Goal: Transaction & Acquisition: Purchase product/service

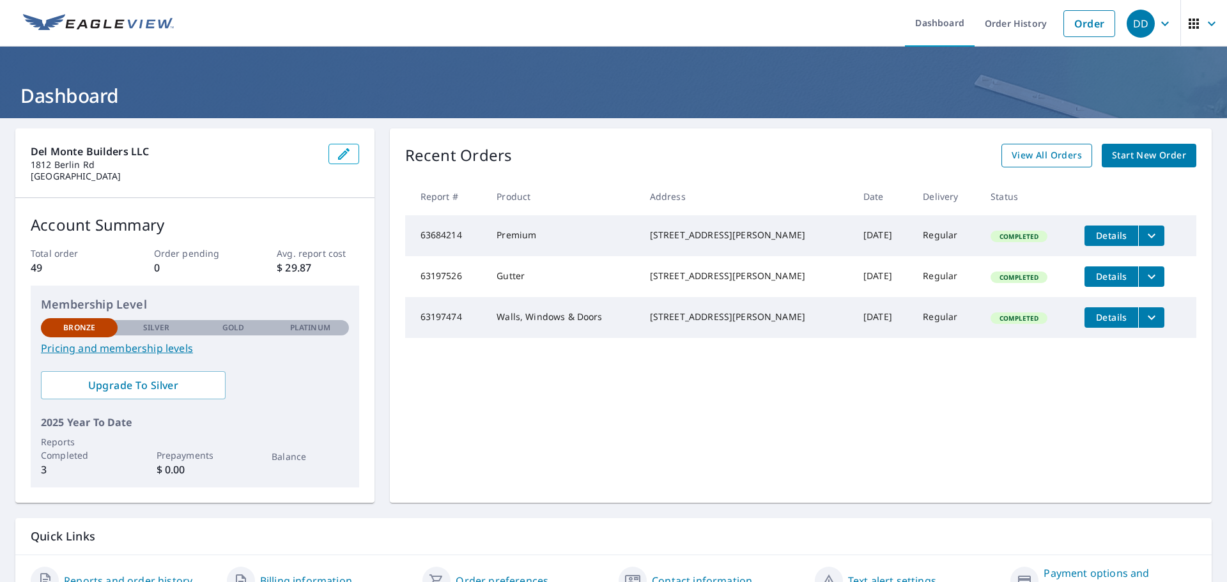
click at [1032, 160] on span "View All Orders" at bounding box center [1047, 156] width 70 height 16
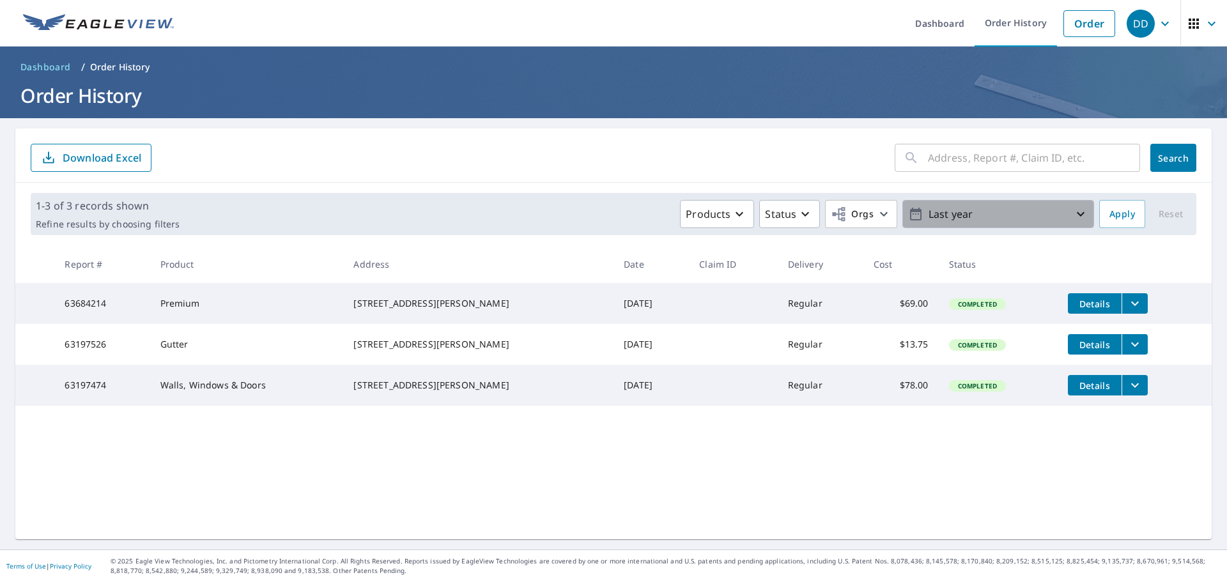
click at [951, 213] on p "Last year" at bounding box center [999, 214] width 150 height 22
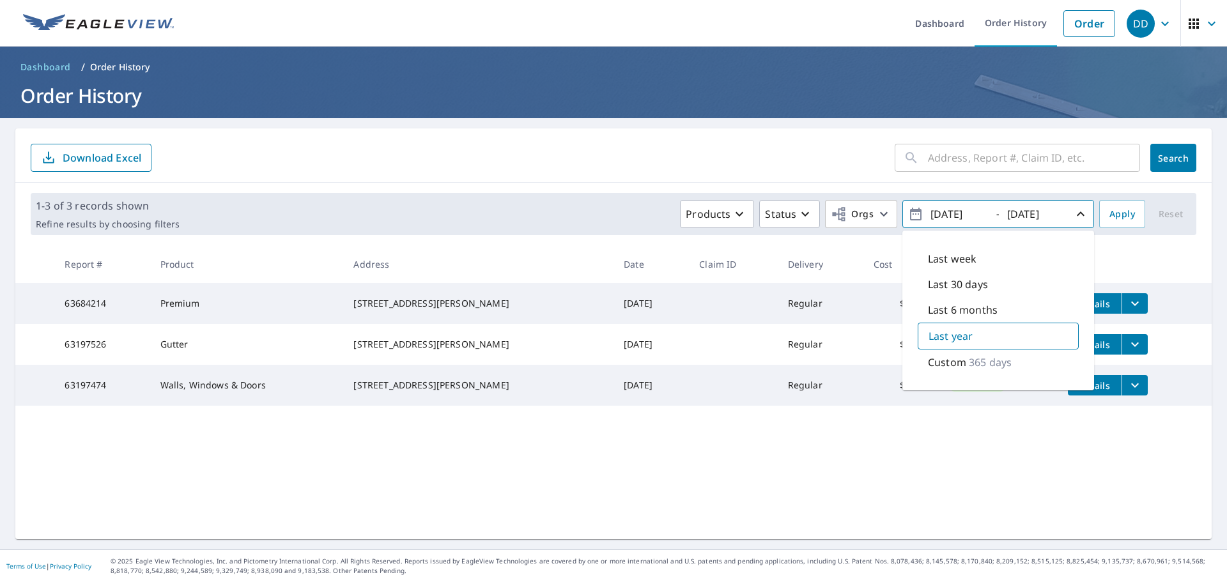
click at [1057, 210] on div "[DATE]" at bounding box center [1037, 214] width 64 height 22
click at [1110, 215] on span "Apply" at bounding box center [1123, 214] width 26 height 16
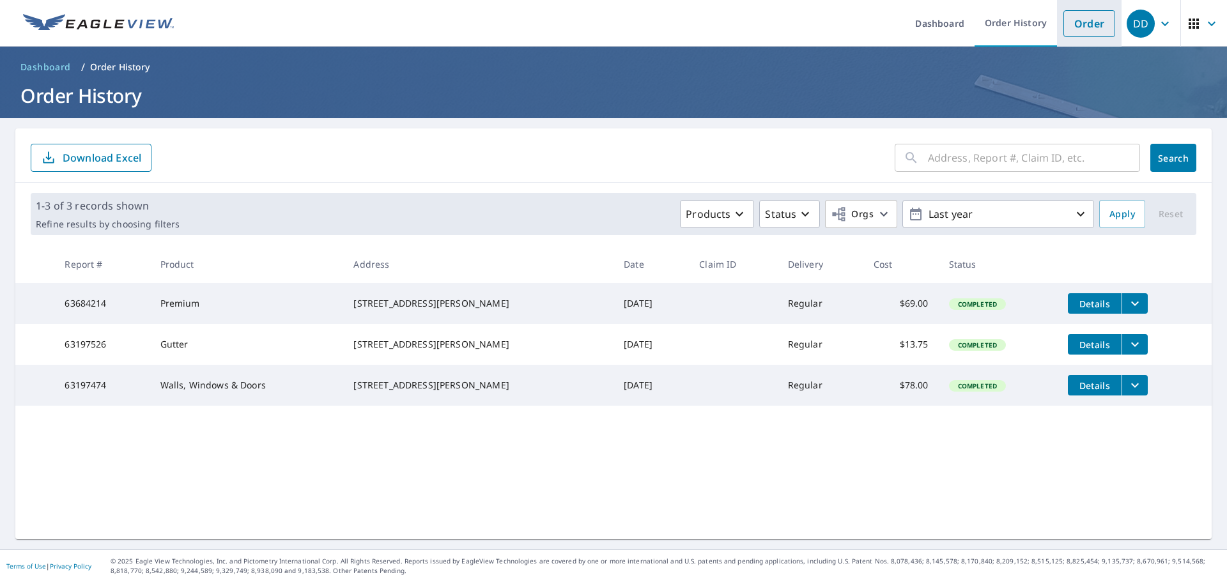
click at [1083, 14] on link "Order" at bounding box center [1090, 23] width 52 height 27
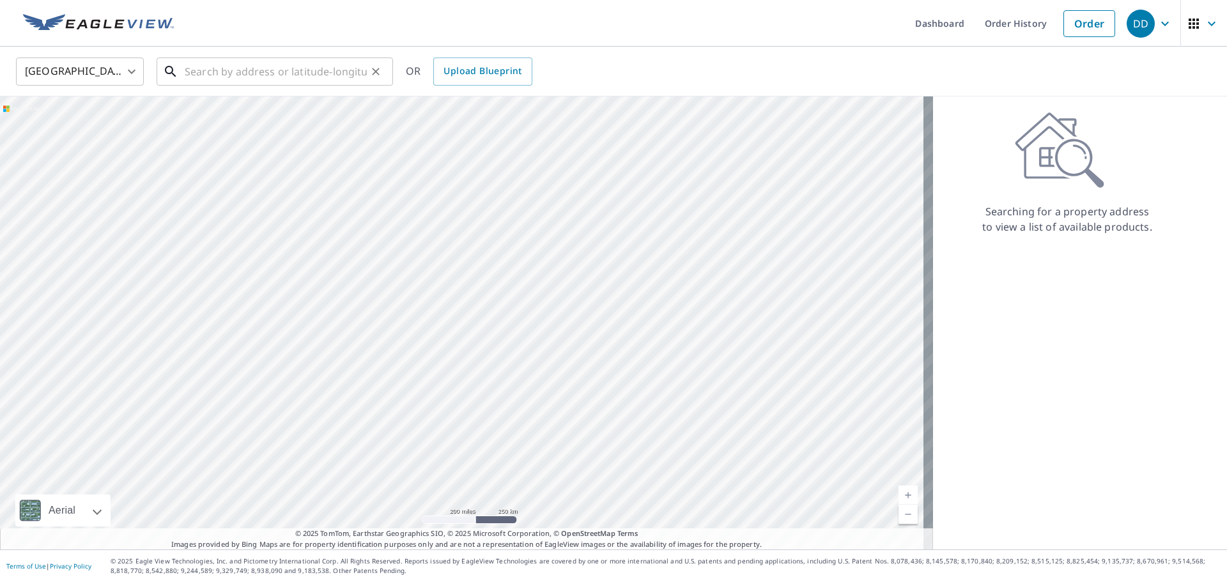
click at [212, 65] on input "text" at bounding box center [276, 72] width 182 height 36
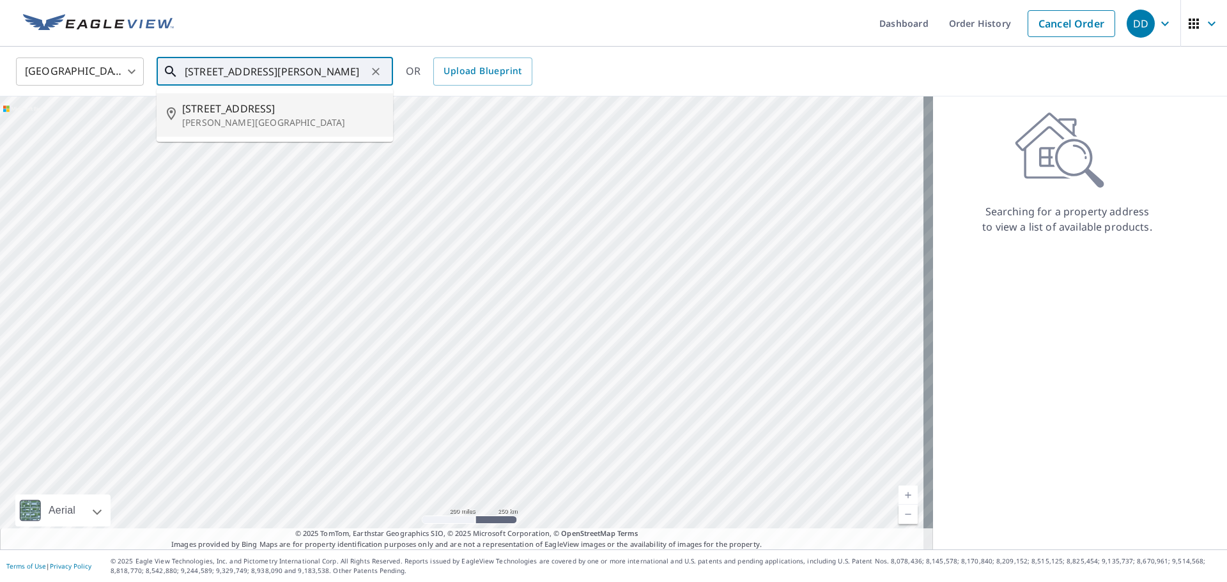
click at [224, 103] on span "[STREET_ADDRESS]" at bounding box center [282, 108] width 201 height 15
type input "[STREET_ADDRESS][PERSON_NAME]"
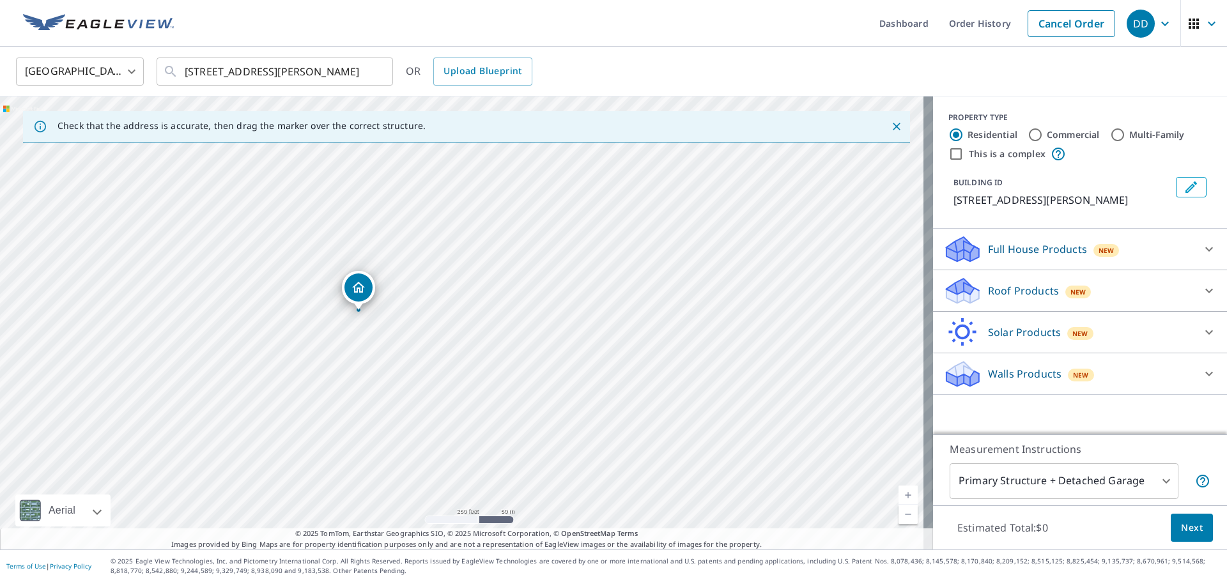
click at [1048, 291] on div "Roof Products New" at bounding box center [1068, 291] width 251 height 30
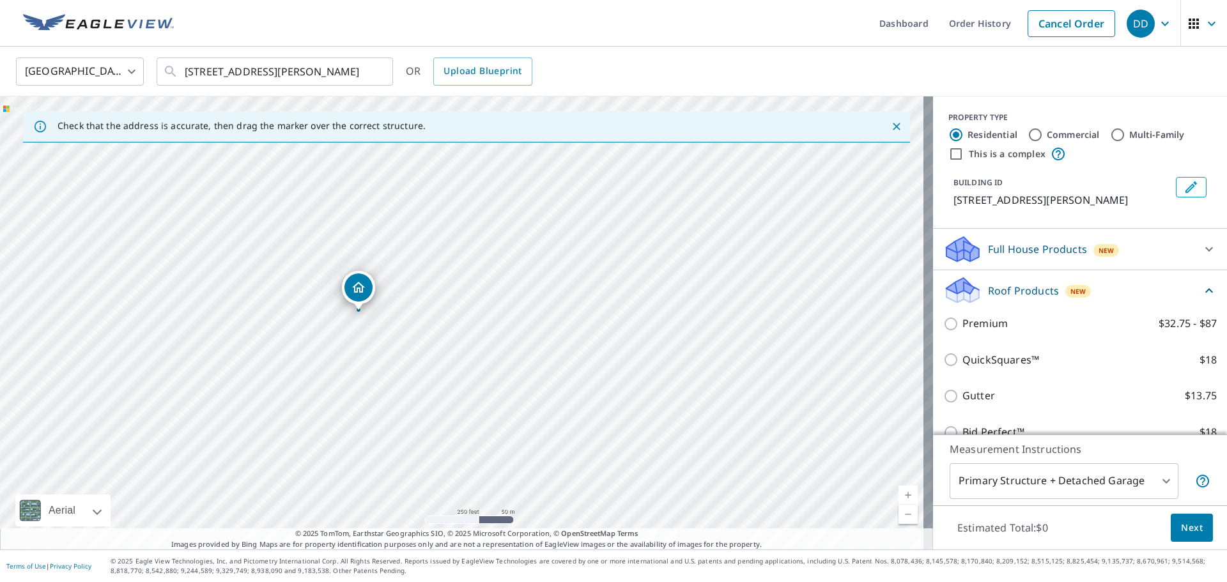
scroll to position [64, 0]
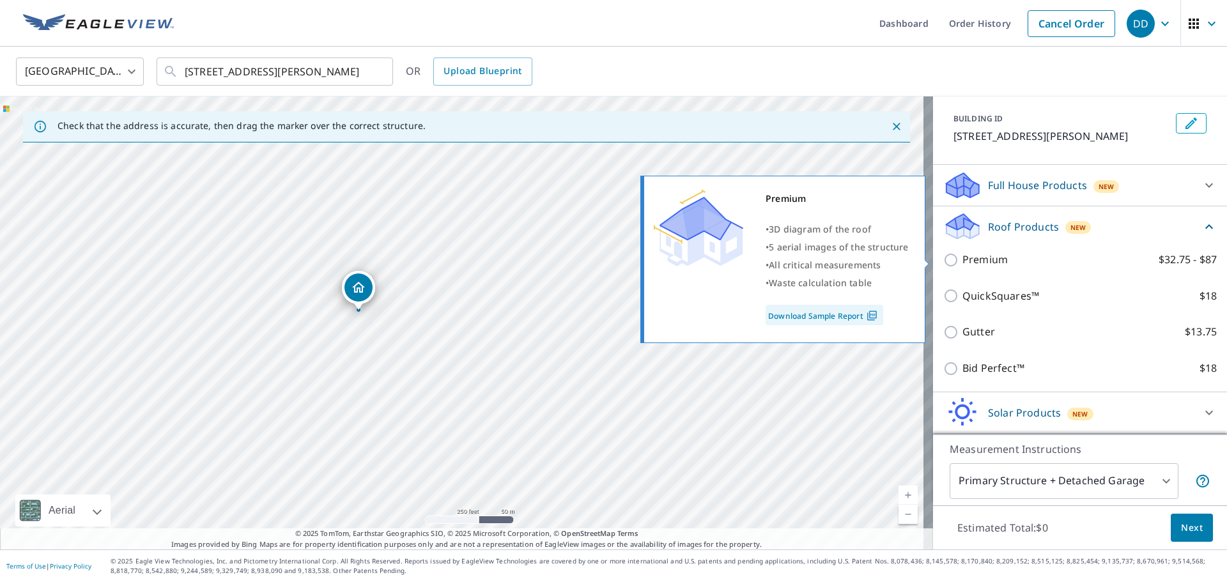
click at [963, 259] on p "Premium" at bounding box center [985, 260] width 45 height 16
click at [955, 259] on input "Premium $32.75 - $87" at bounding box center [952, 259] width 19 height 15
checkbox input "true"
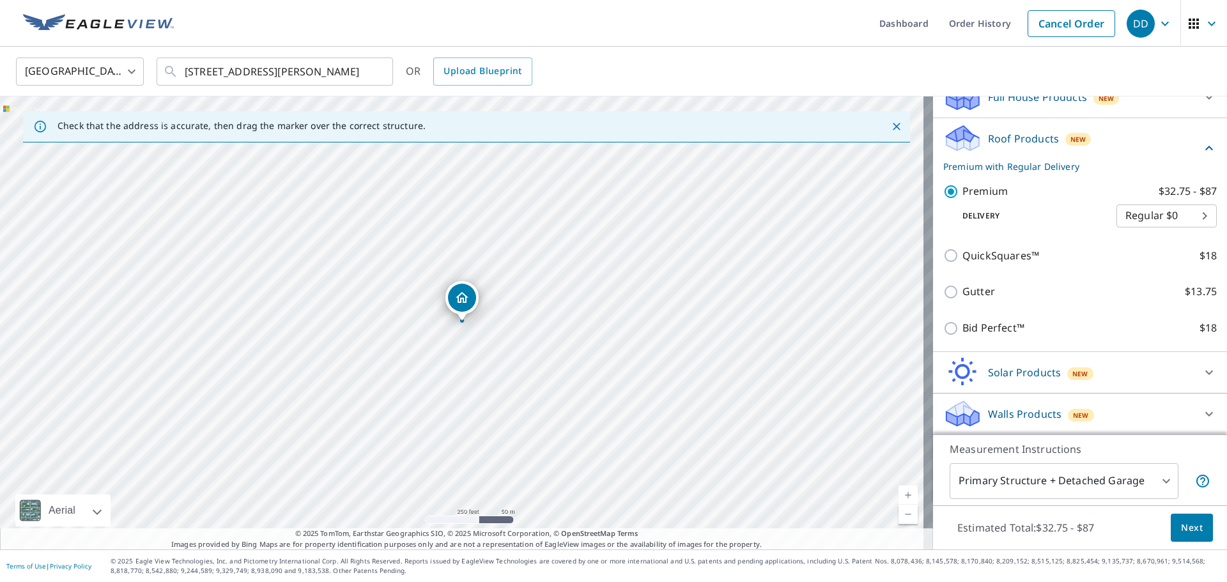
scroll to position [153, 0]
click at [1156, 212] on body "DD DD Dashboard Order History Cancel Order DD [GEOGRAPHIC_DATA] [GEOGRAPHIC_DAT…" at bounding box center [613, 291] width 1227 height 582
click at [1154, 233] on li "Express $31.75" at bounding box center [1148, 238] width 100 height 23
click at [1150, 210] on body "DD DD Dashboard Order History Cancel Order DD [GEOGRAPHIC_DATA] [GEOGRAPHIC_DAT…" at bounding box center [613, 291] width 1227 height 582
click at [1129, 185] on li "Regular $0" at bounding box center [1148, 192] width 100 height 23
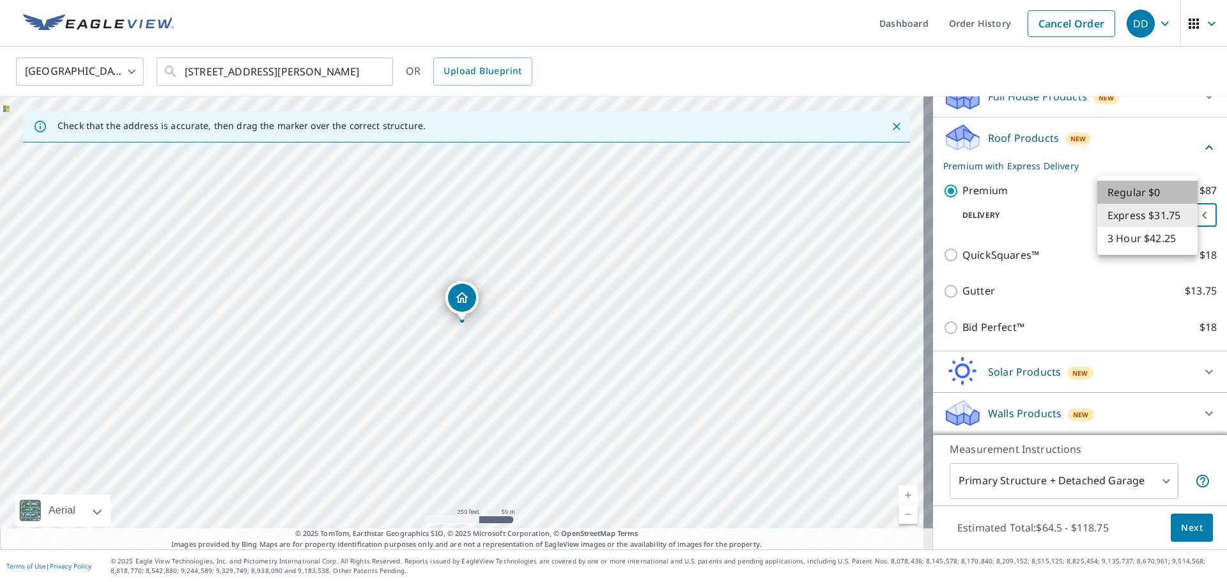
type input "8"
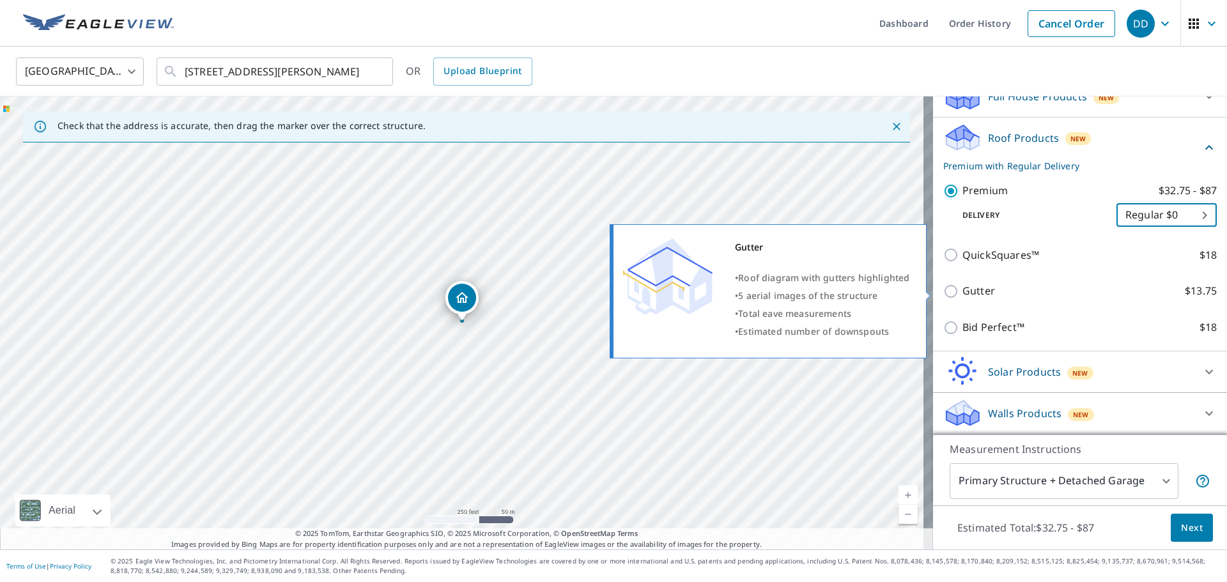
click at [943, 290] on input "Gutter $13.75" at bounding box center [952, 291] width 19 height 15
checkbox input "true"
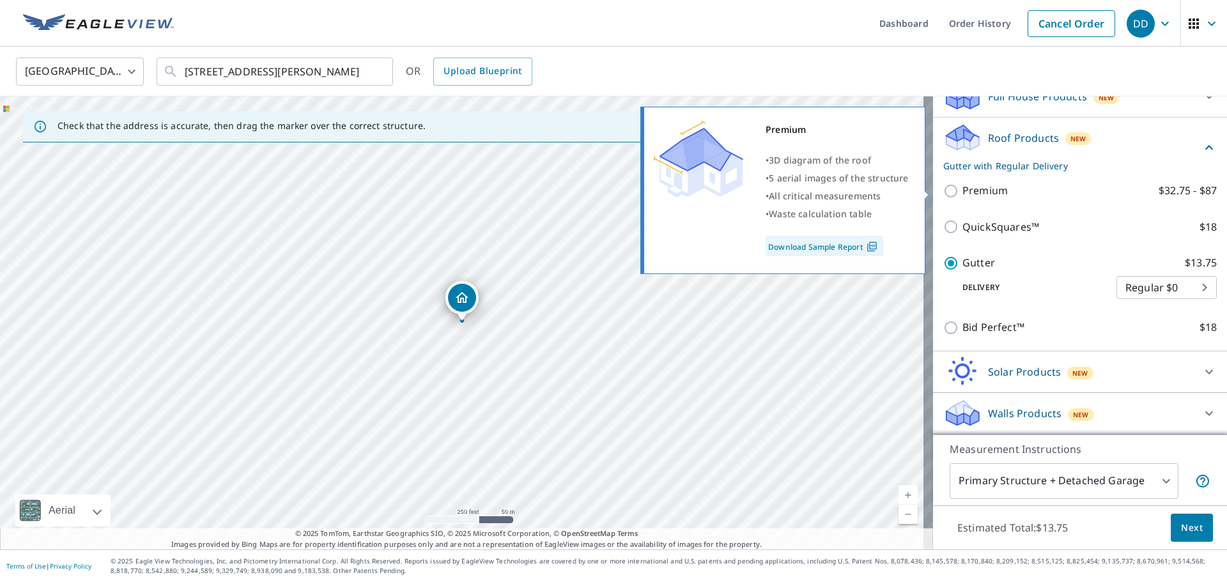
click at [947, 192] on input "Premium $32.75 - $87" at bounding box center [952, 190] width 19 height 15
checkbox input "true"
checkbox input "false"
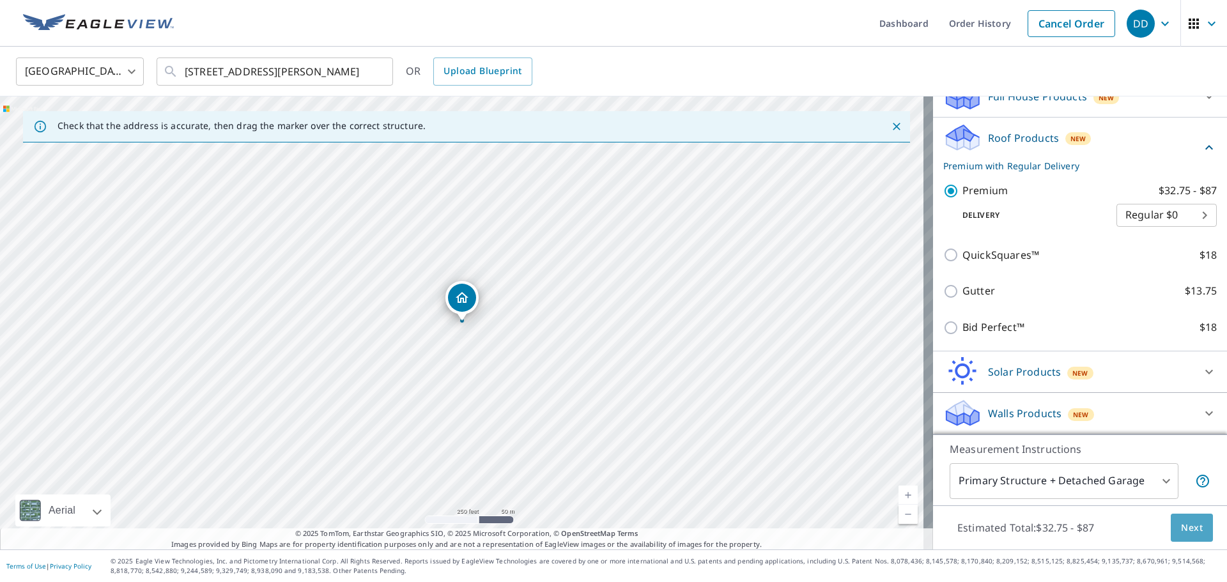
click at [1194, 525] on button "Next" at bounding box center [1192, 528] width 42 height 29
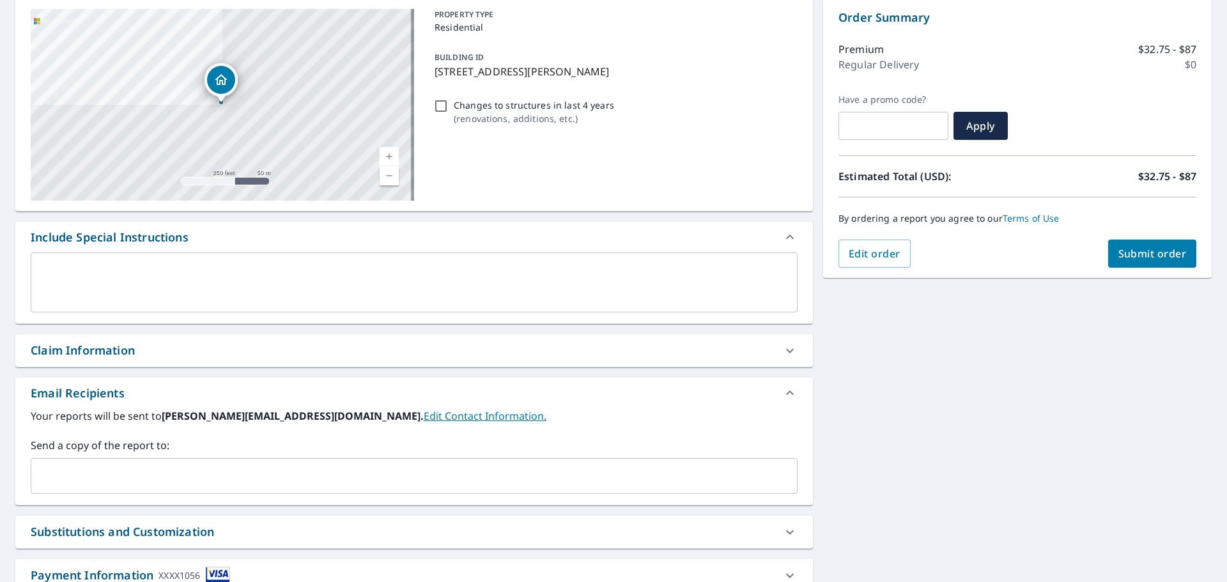
scroll to position [222, 0]
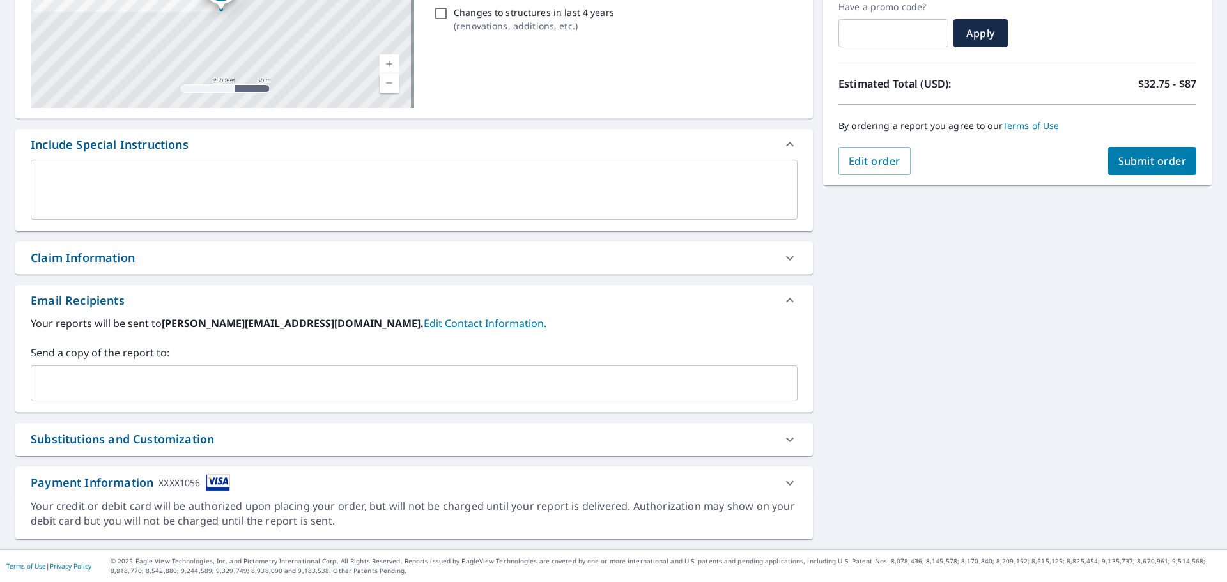
click at [1141, 164] on span "Submit order" at bounding box center [1153, 161] width 68 height 14
checkbox input "true"
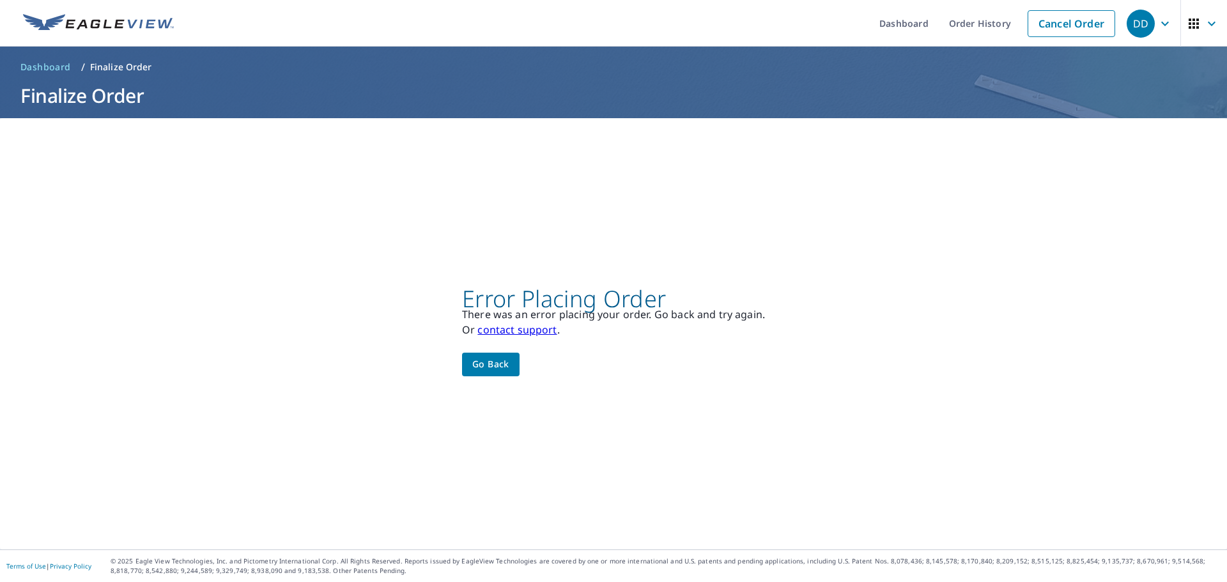
scroll to position [0, 0]
click at [497, 361] on span "Go back" at bounding box center [490, 365] width 37 height 16
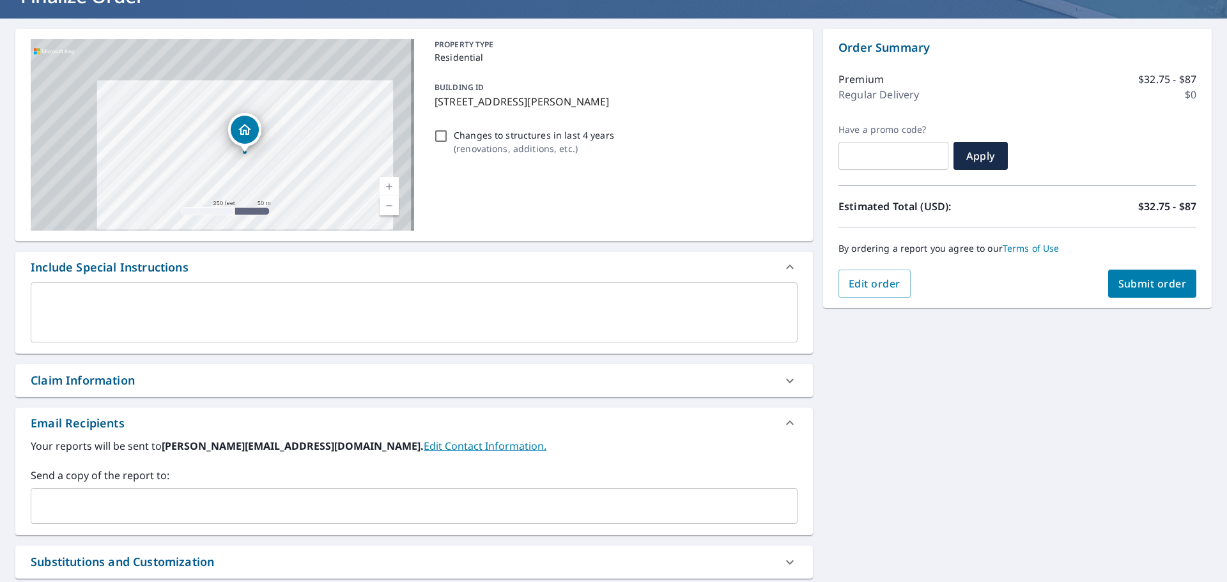
scroll to position [222, 0]
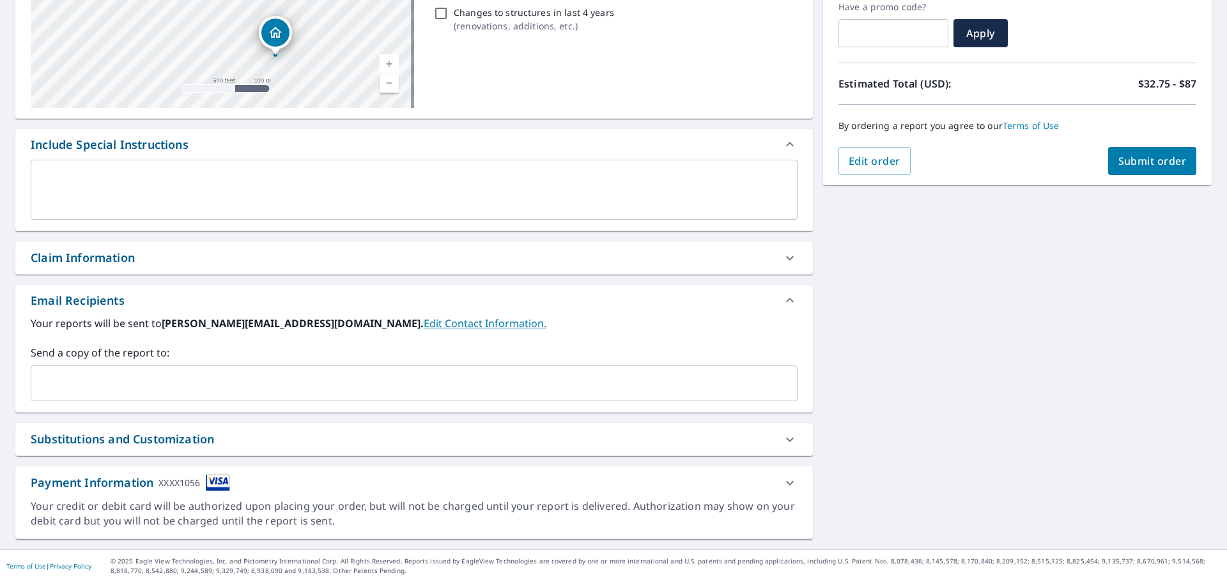
click at [297, 513] on div "Your credit or debit card will be authorized upon placing your order, but will …" at bounding box center [414, 513] width 767 height 29
click at [307, 491] on div "Payment Information XXXX1056" at bounding box center [403, 482] width 744 height 17
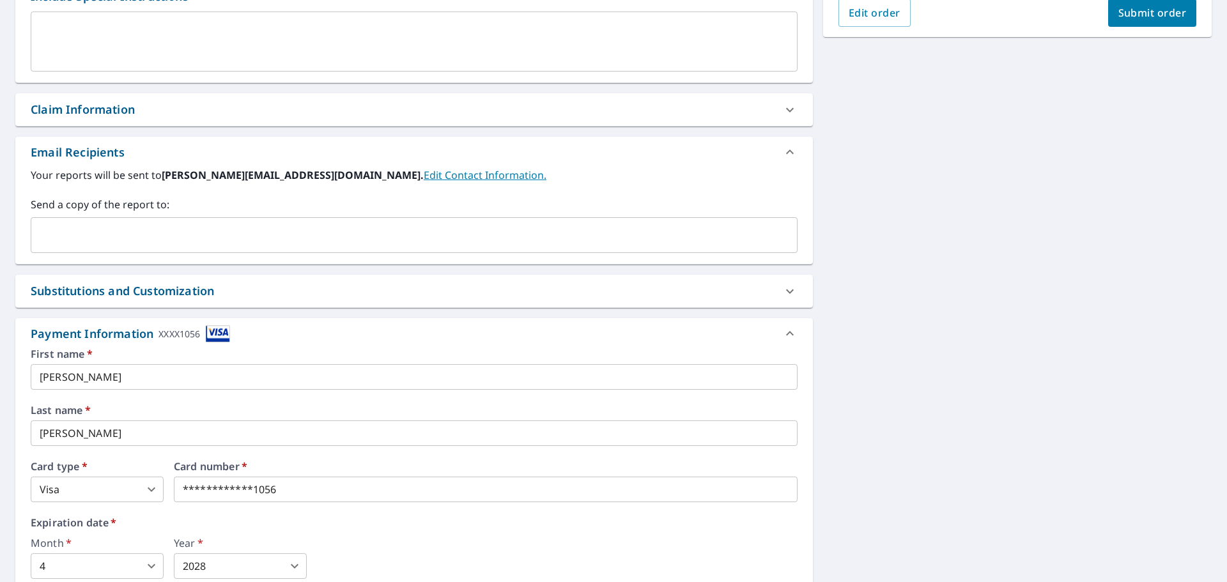
scroll to position [504, 0]
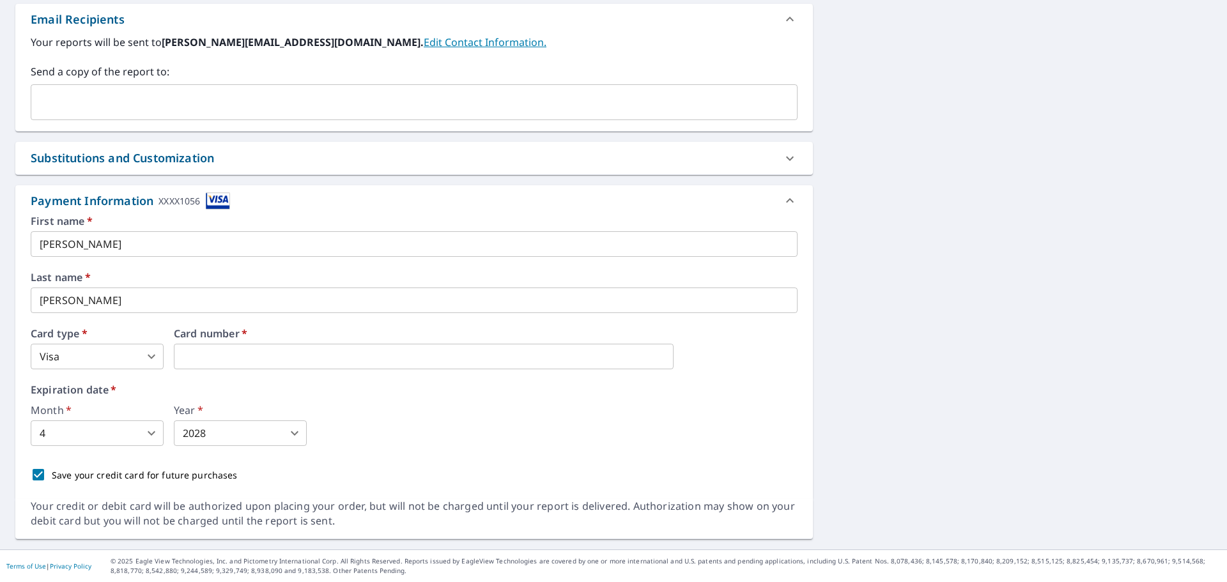
click at [121, 433] on body "DD DD Dashboard Order History Cancel Order DD Dashboard / Finalize Order Finali…" at bounding box center [613, 291] width 1227 height 582
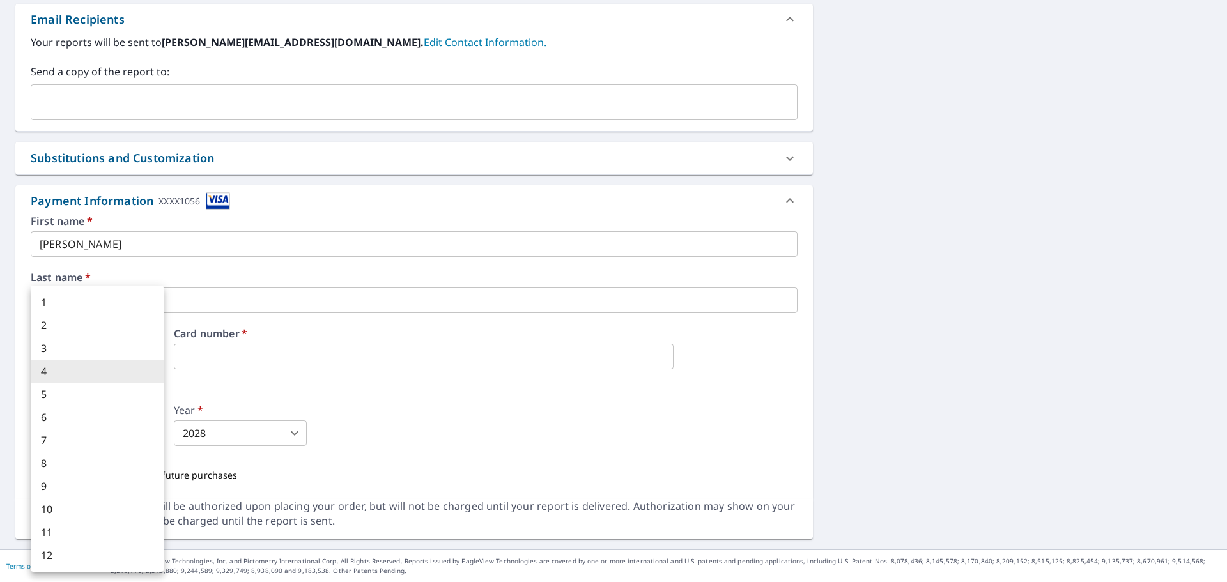
click at [113, 304] on li "1" at bounding box center [97, 302] width 133 height 23
checkbox input "true"
type input "1"
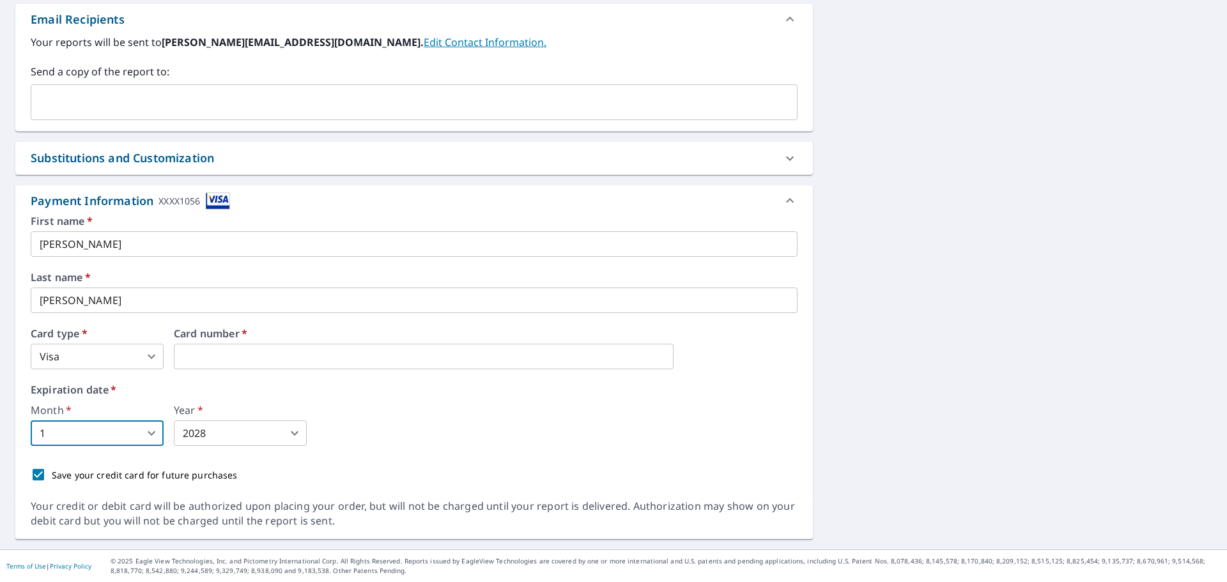
click at [225, 435] on body "DD DD Dashboard Order History Cancel Order DD Dashboard / Finalize Order Finali…" at bounding box center [613, 291] width 1227 height 582
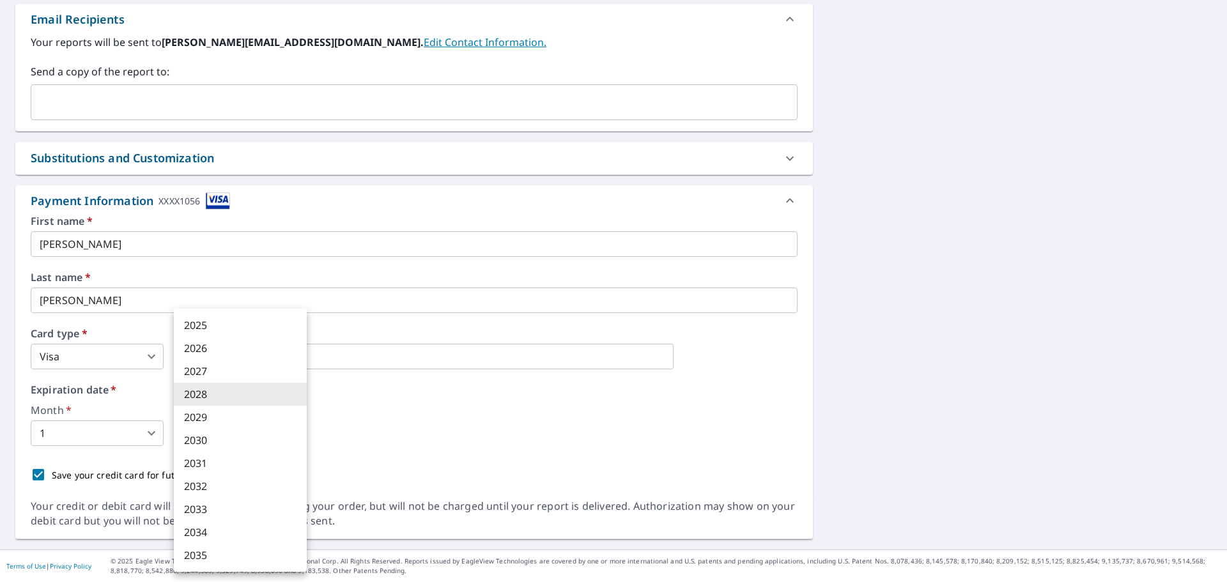
click at [219, 419] on li "2029" at bounding box center [240, 417] width 133 height 23
checkbox input "true"
type input "2029"
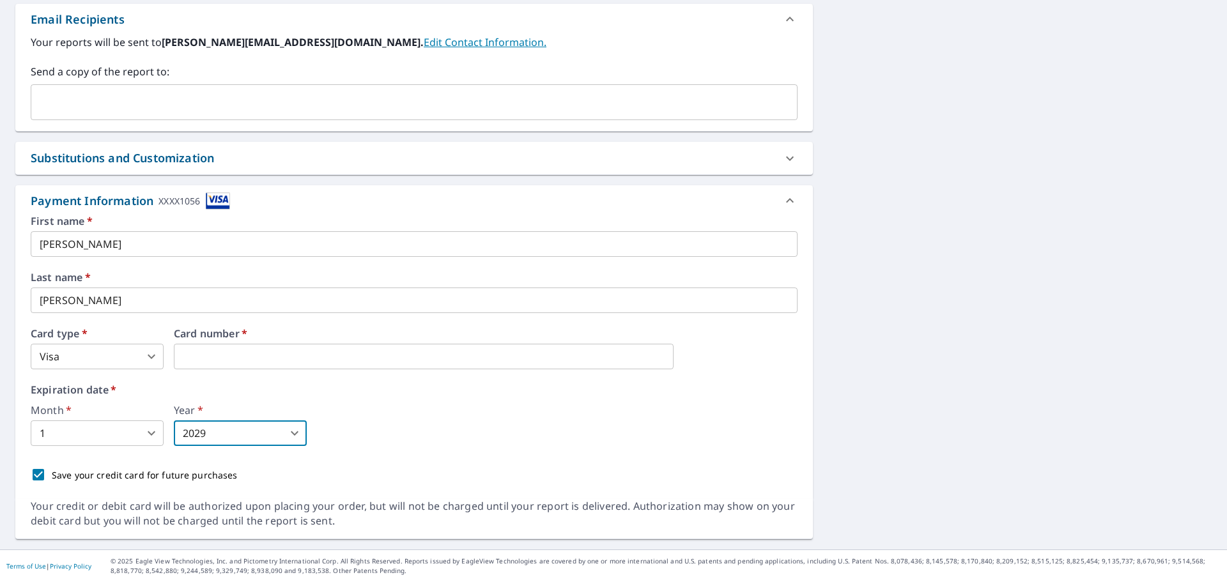
click at [394, 425] on div "Month   * 1 1 ​ Year   * 2029 2029 ​" at bounding box center [414, 425] width 767 height 41
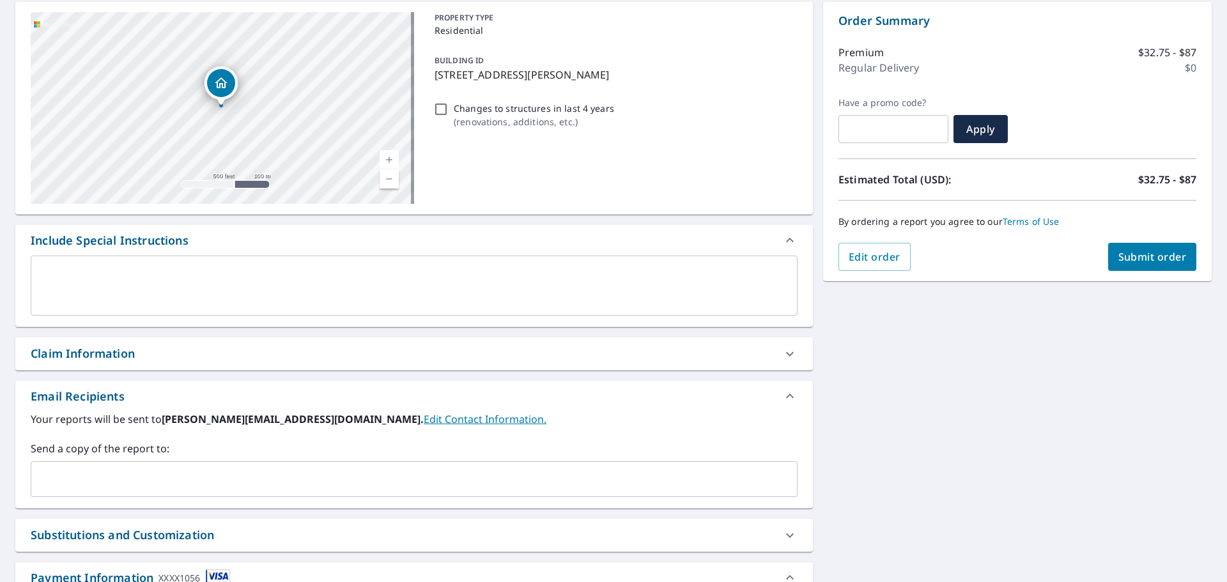
scroll to position [120, 0]
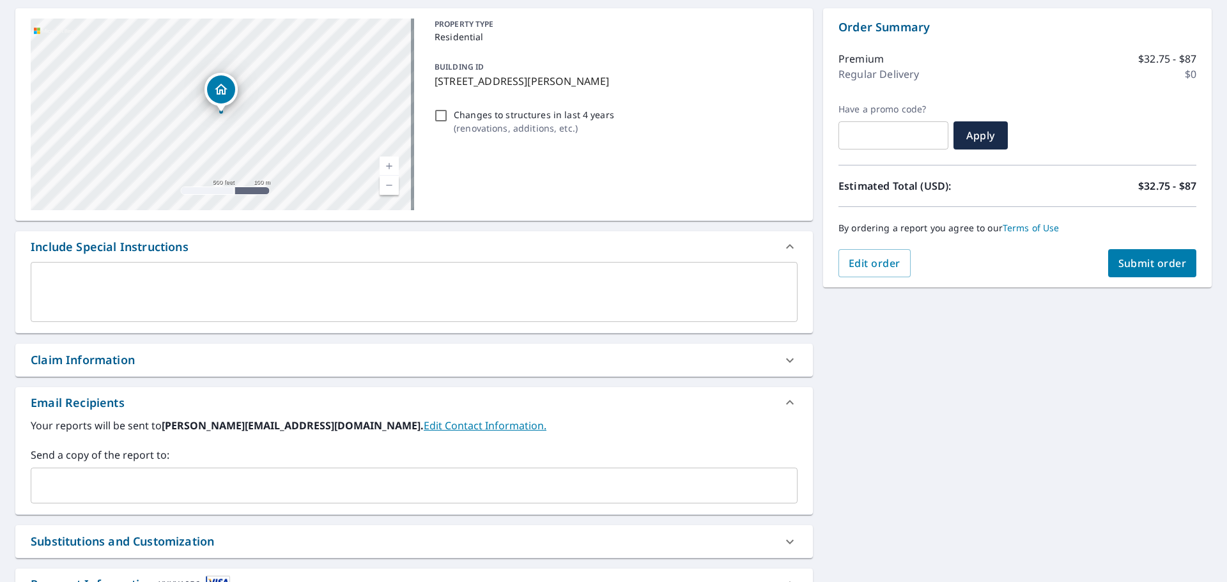
click at [1119, 258] on span "Submit order" at bounding box center [1153, 263] width 68 height 14
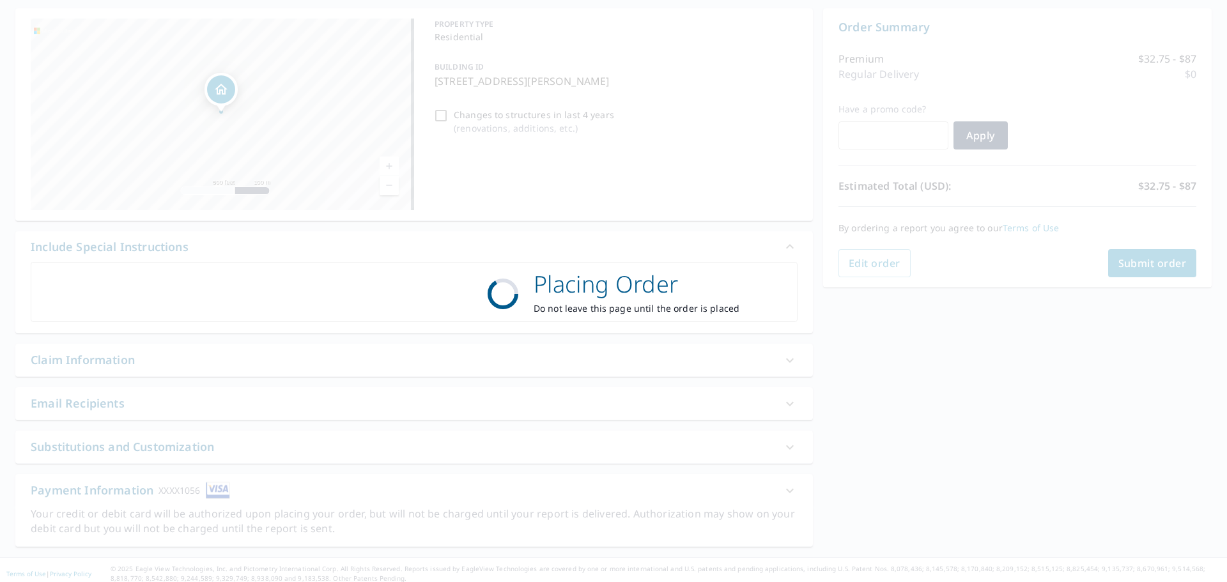
checkbox input "true"
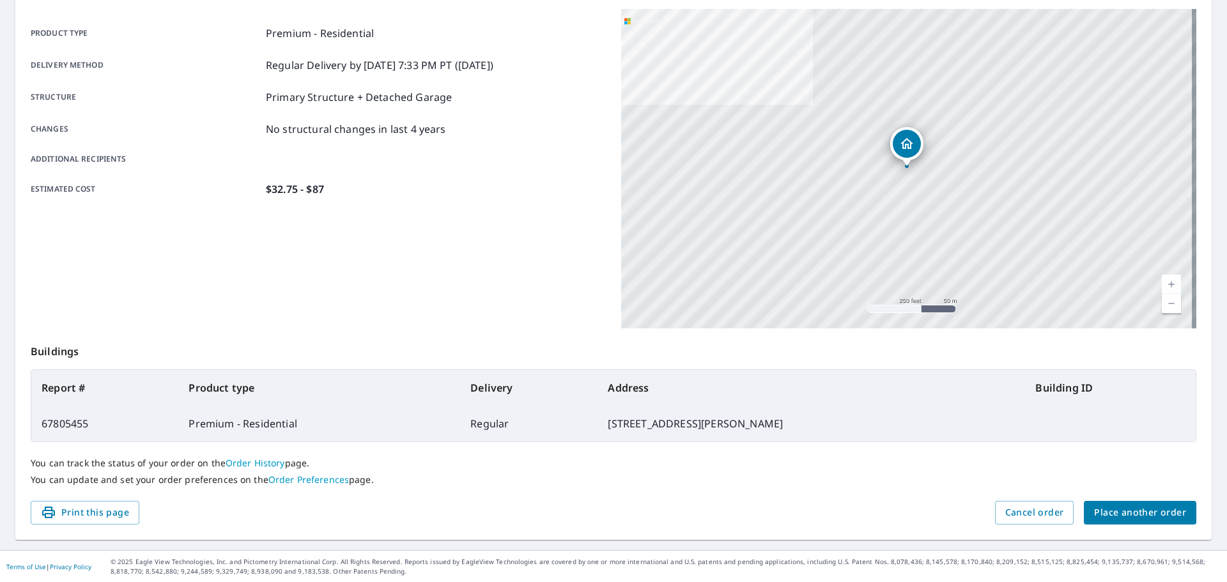
scroll to position [170, 0]
click at [1106, 516] on span "Place another order" at bounding box center [1140, 512] width 92 height 16
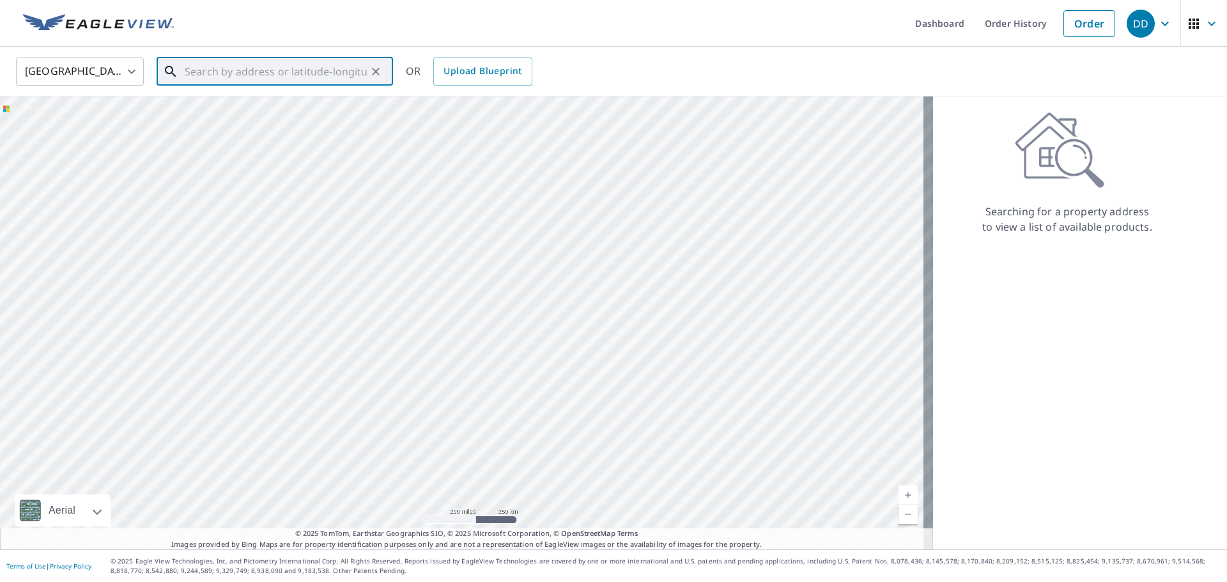
click at [199, 73] on input "text" at bounding box center [276, 72] width 182 height 36
click at [295, 127] on p "[PERSON_NAME][GEOGRAPHIC_DATA]" at bounding box center [282, 122] width 201 height 13
type input "[STREET_ADDRESS][PERSON_NAME]"
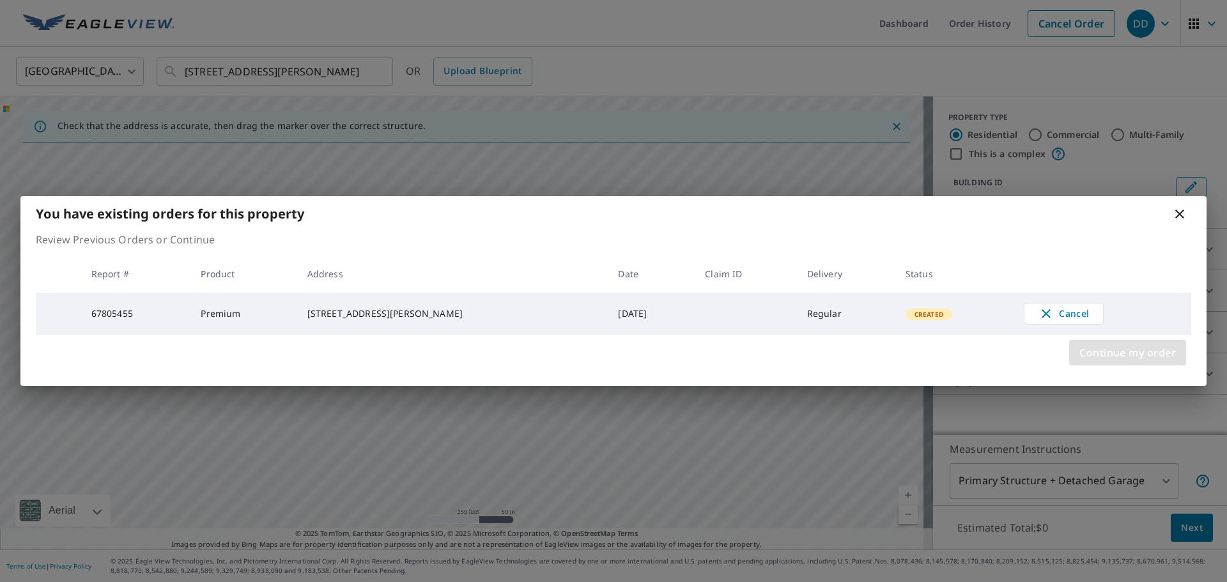
click at [1099, 346] on span "Continue my order" at bounding box center [1128, 353] width 97 height 18
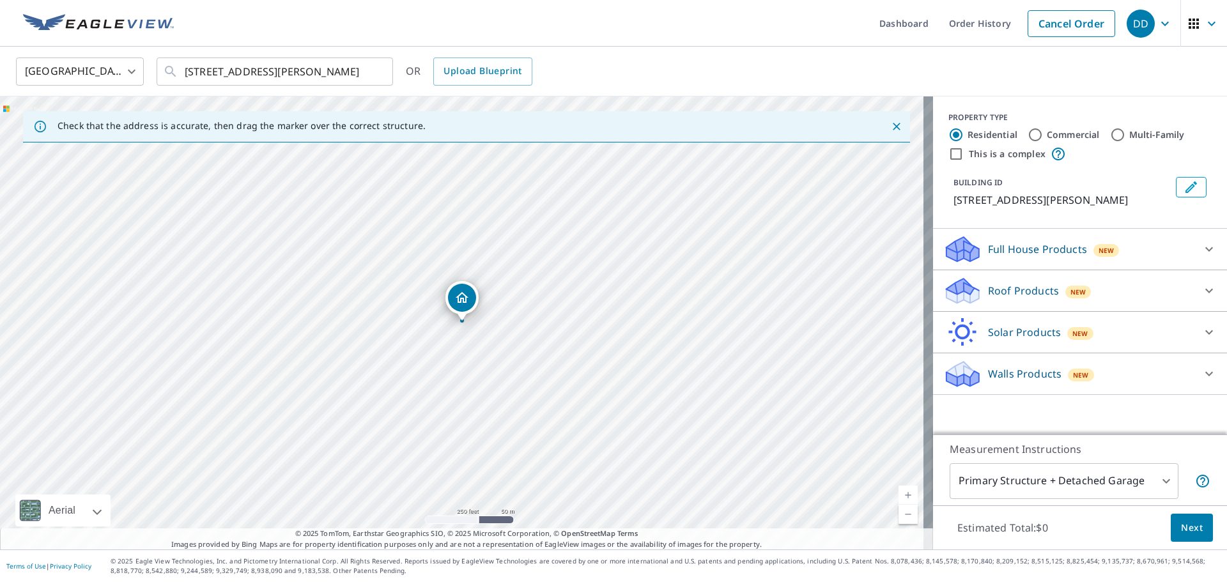
click at [1046, 294] on p "Roof Products" at bounding box center [1023, 290] width 71 height 15
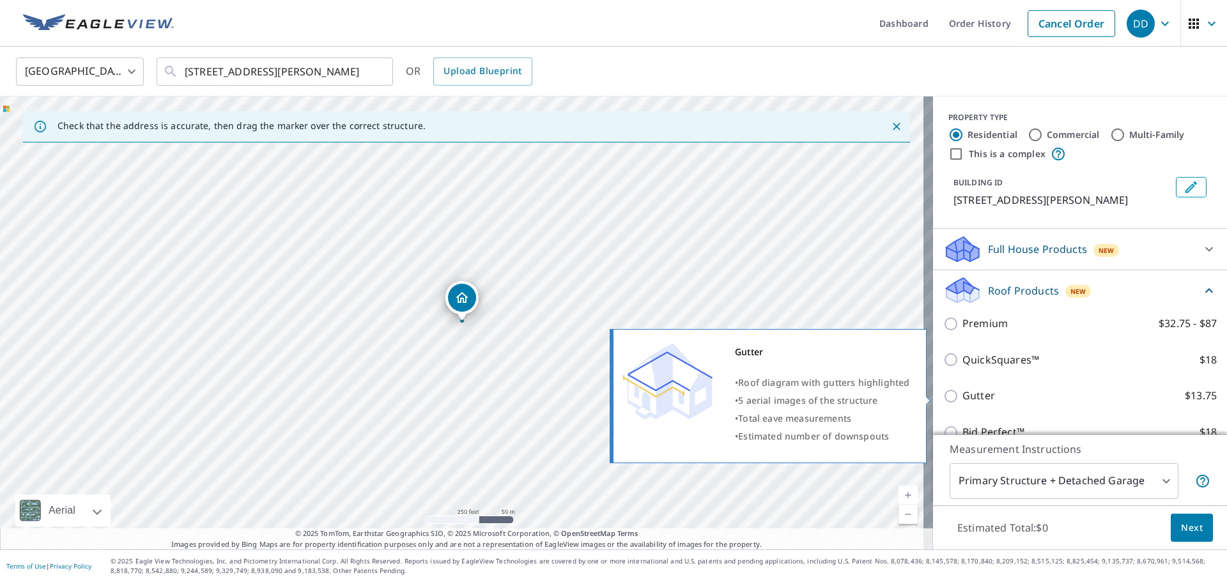
click at [966, 400] on p "Gutter" at bounding box center [979, 396] width 33 height 16
click at [963, 400] on input "Gutter $13.75" at bounding box center [952, 396] width 19 height 15
checkbox input "true"
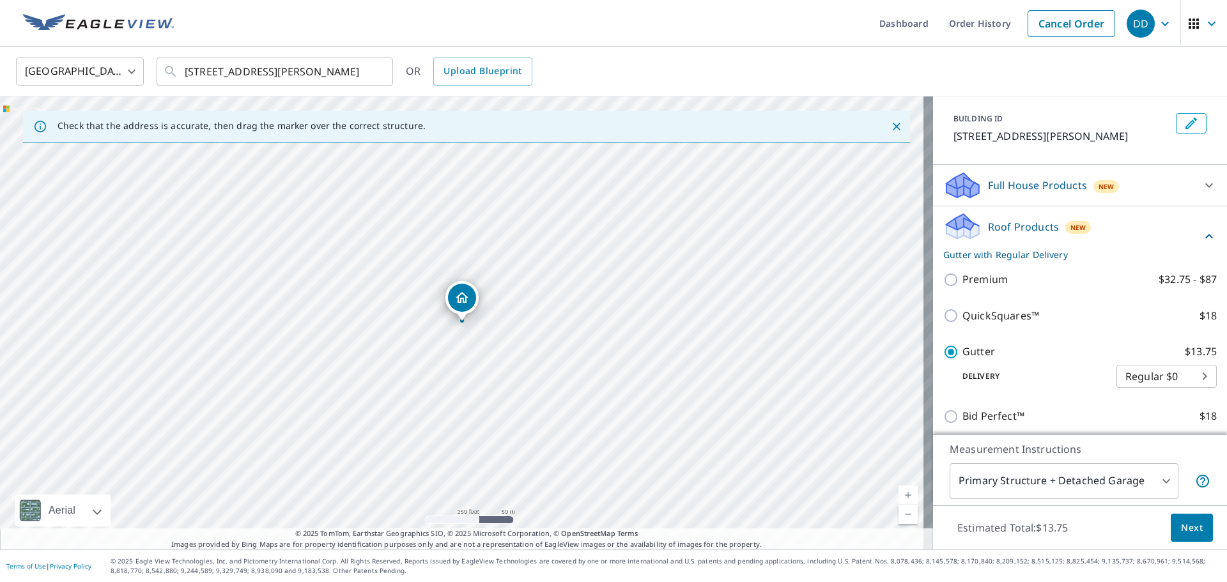
scroll to position [153, 0]
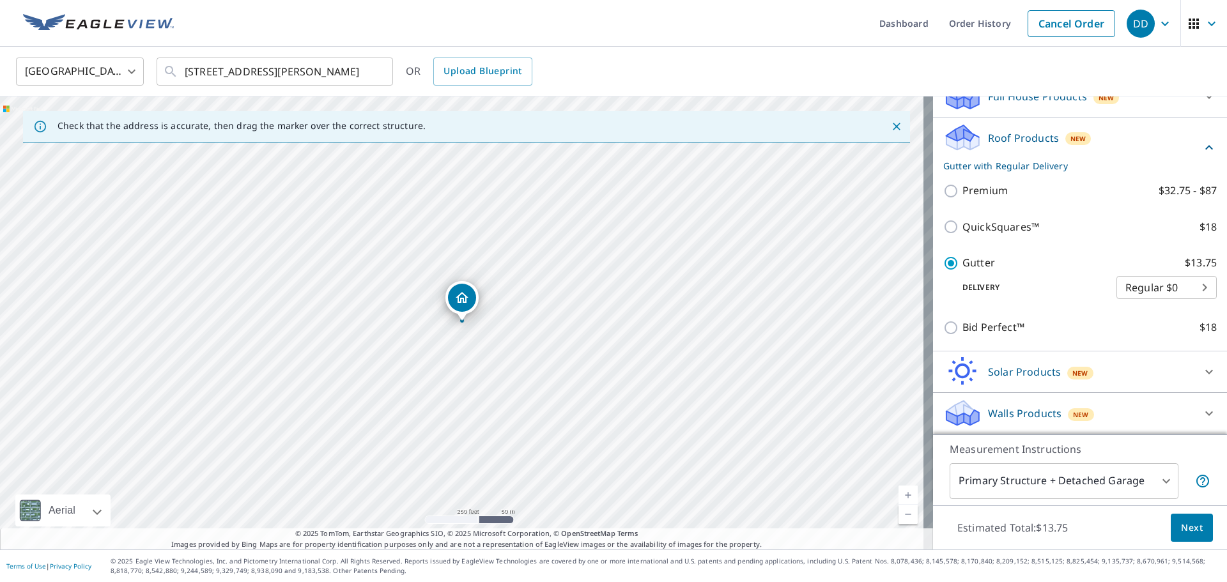
click at [1184, 533] on span "Next" at bounding box center [1192, 528] width 22 height 16
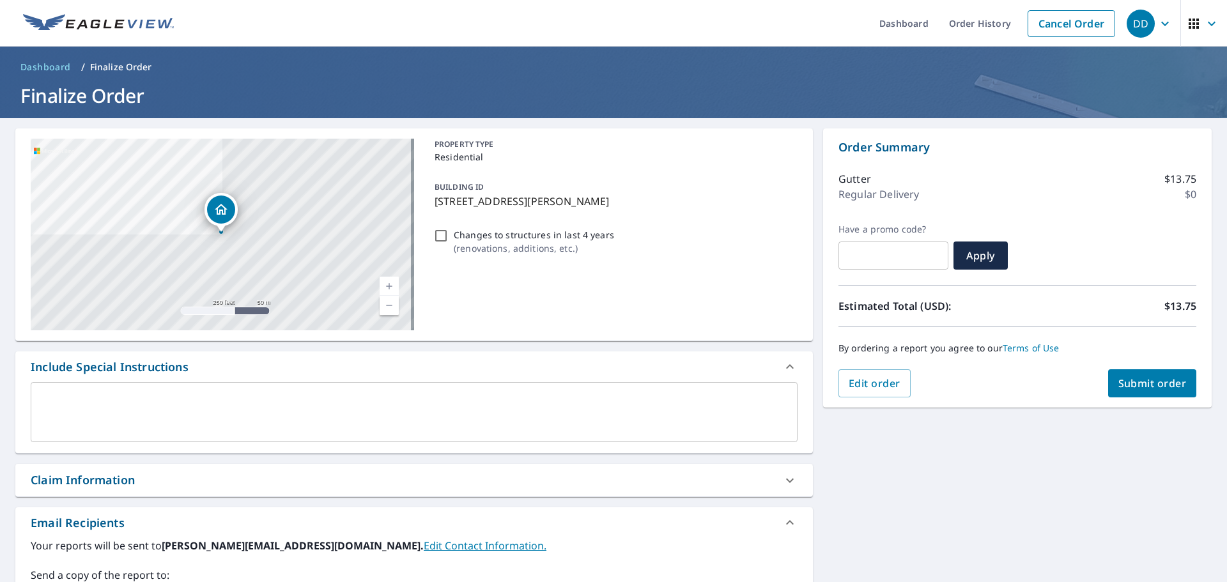
click at [1166, 379] on span "Submit order" at bounding box center [1153, 383] width 68 height 14
checkbox input "true"
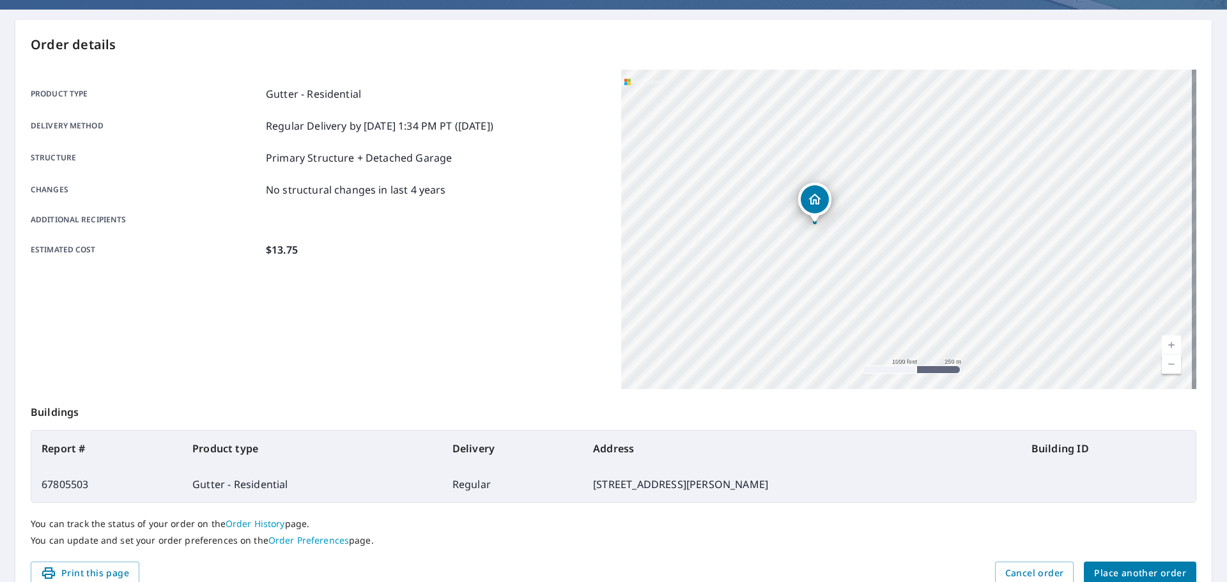
scroll to position [170, 0]
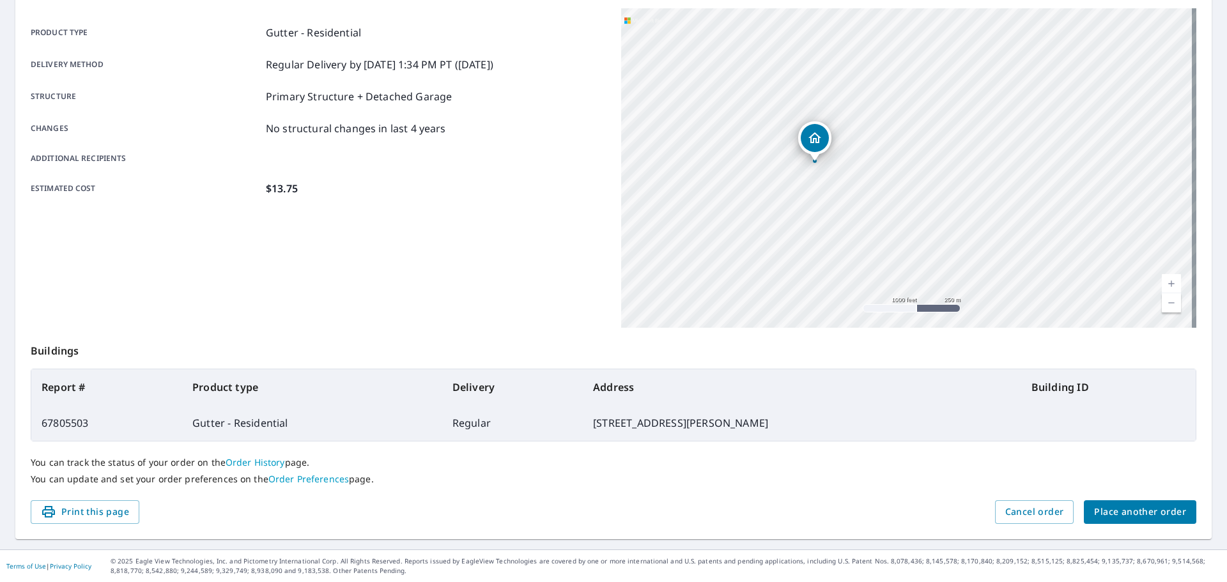
click at [1123, 515] on span "Place another order" at bounding box center [1140, 512] width 92 height 16
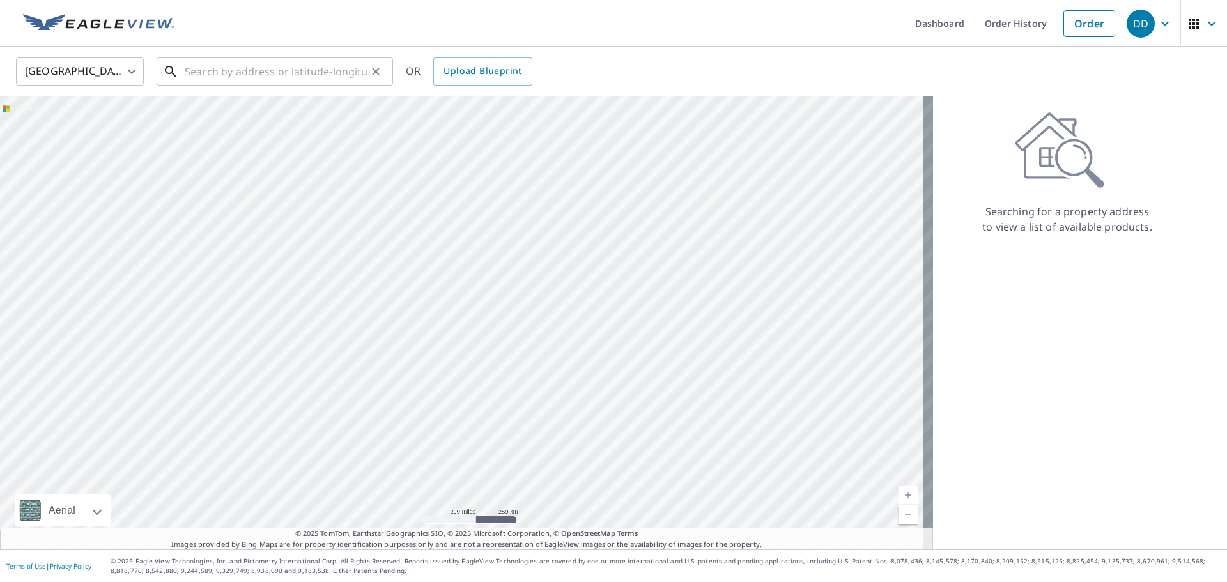
click at [283, 79] on input "text" at bounding box center [276, 72] width 182 height 36
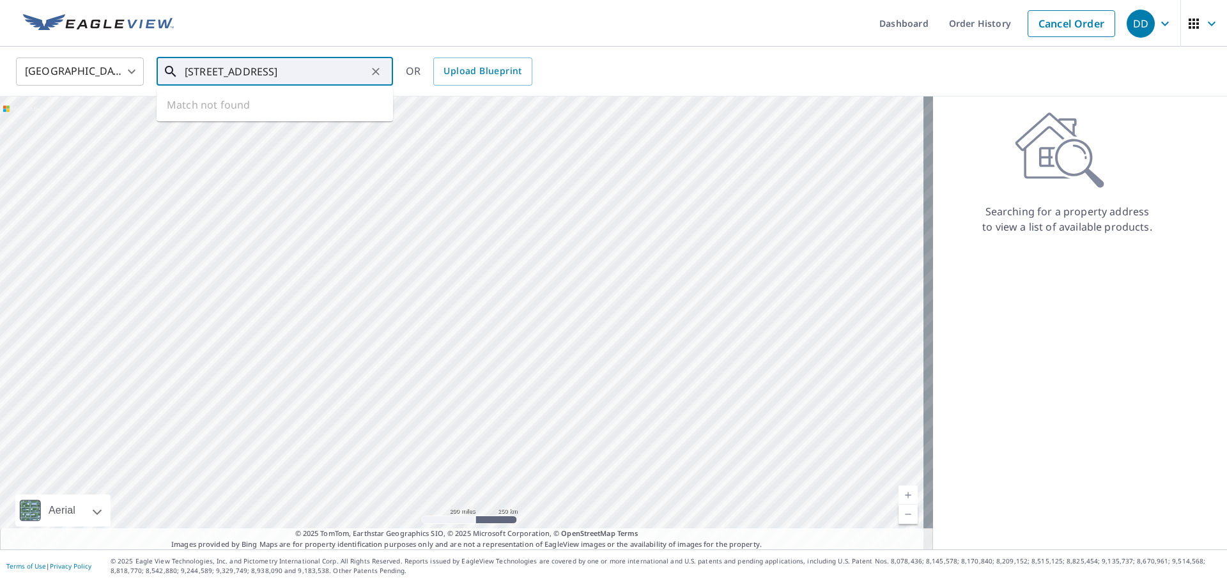
type input "[STREET_ADDRESS]"
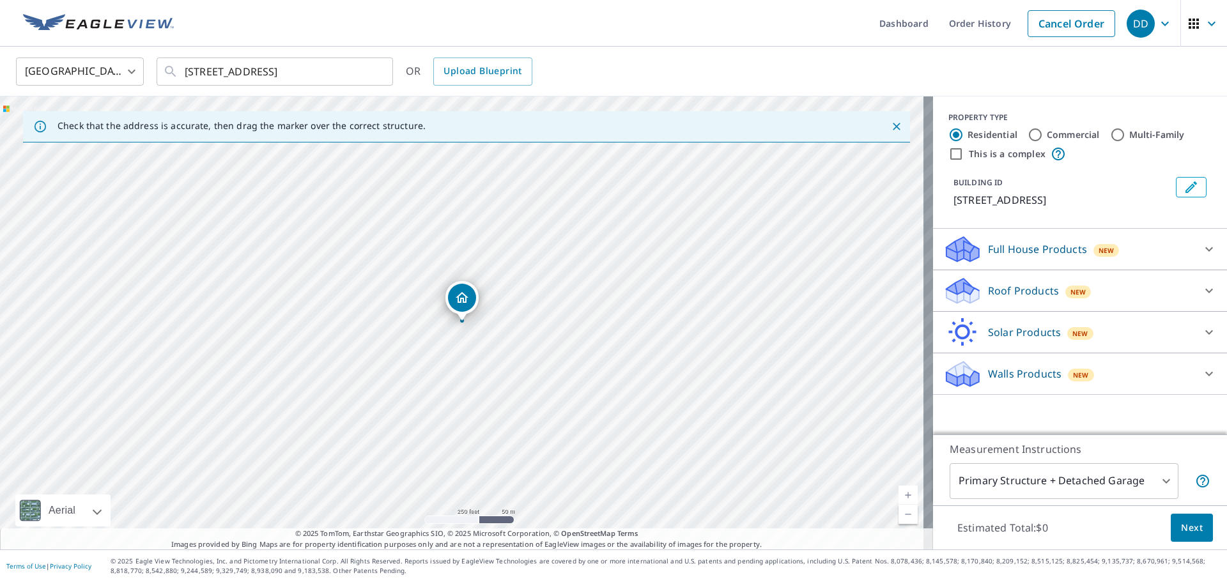
click at [1066, 254] on p "Full House Products" at bounding box center [1037, 249] width 99 height 15
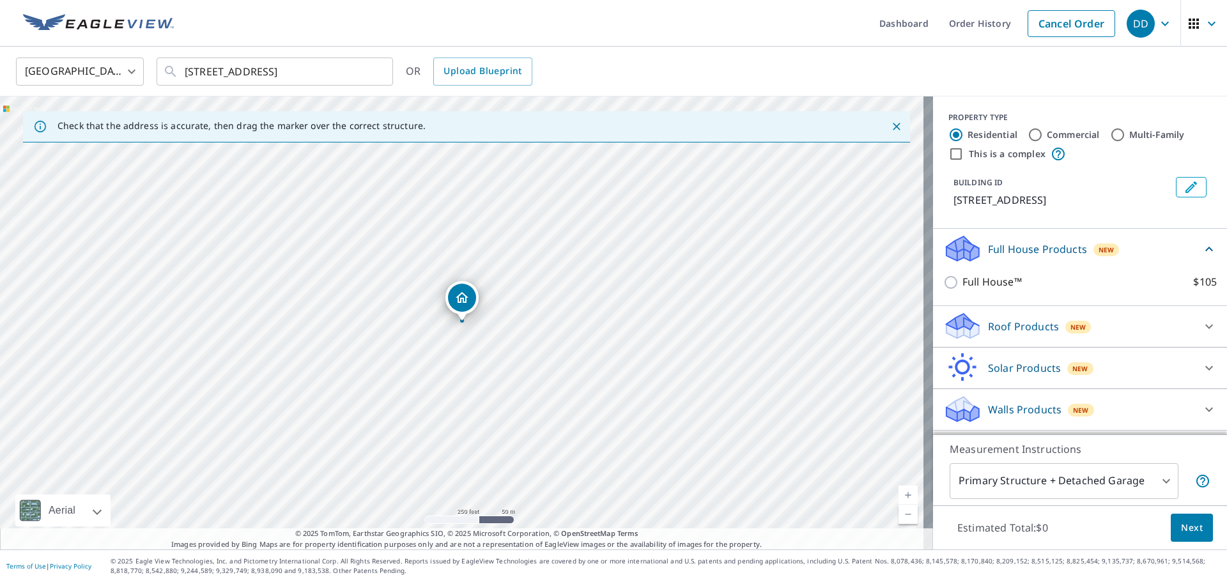
click at [1030, 323] on p "Roof Products" at bounding box center [1023, 326] width 71 height 15
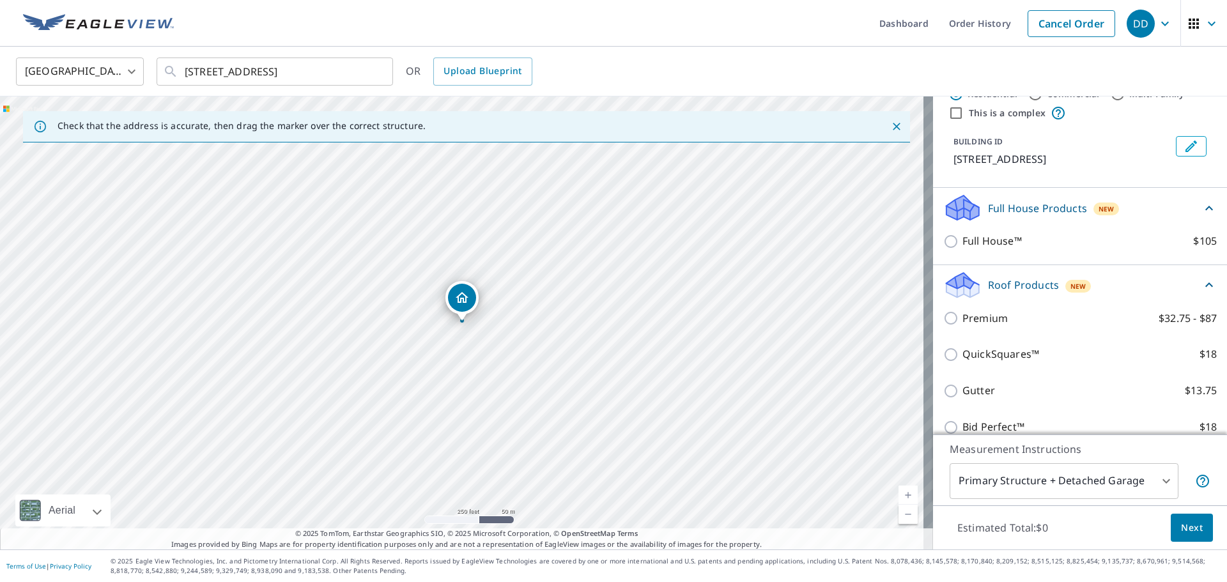
scroll to position [64, 0]
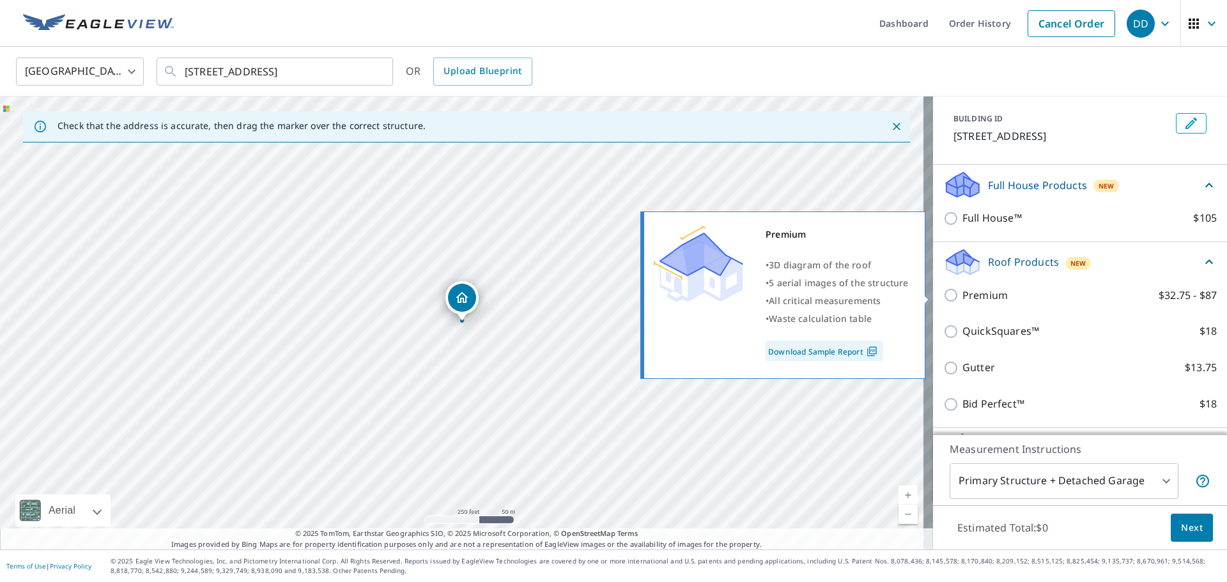
click at [963, 295] on p "Premium" at bounding box center [985, 296] width 45 height 16
click at [958, 295] on input "Premium $32.75 - $87" at bounding box center [952, 295] width 19 height 15
checkbox input "true"
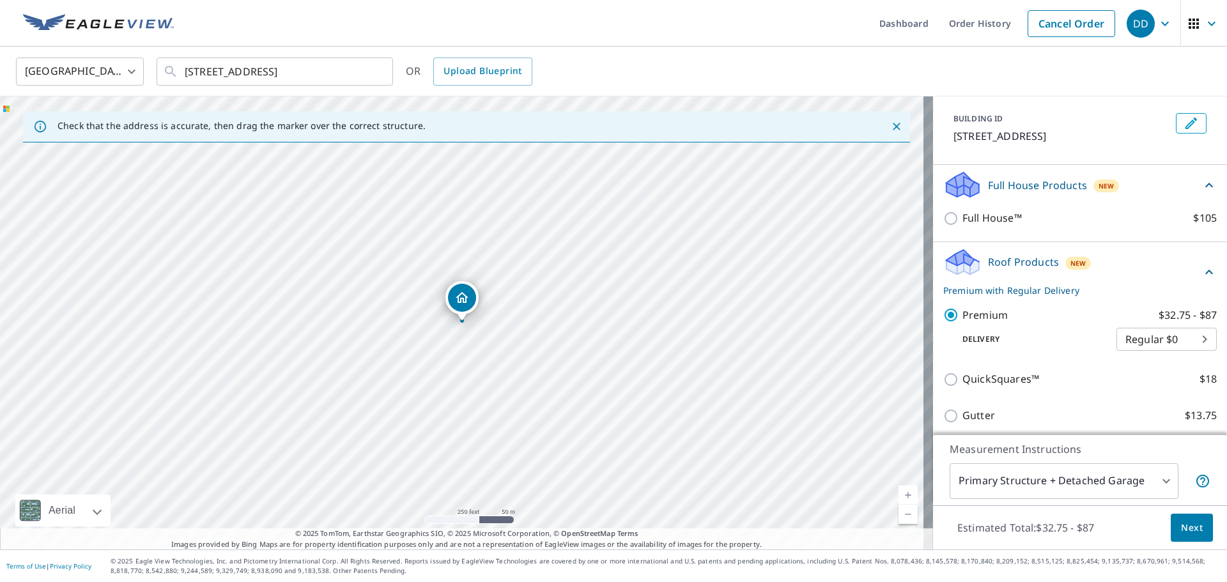
click at [1187, 530] on span "Next" at bounding box center [1192, 528] width 22 height 16
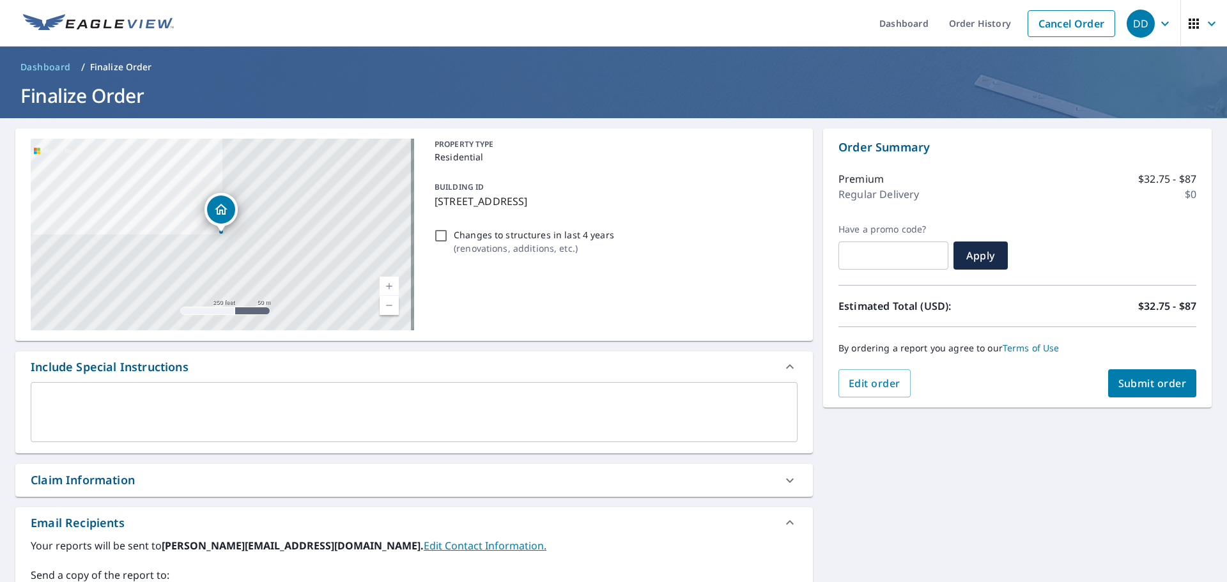
click at [1151, 380] on span "Submit order" at bounding box center [1153, 383] width 68 height 14
checkbox input "true"
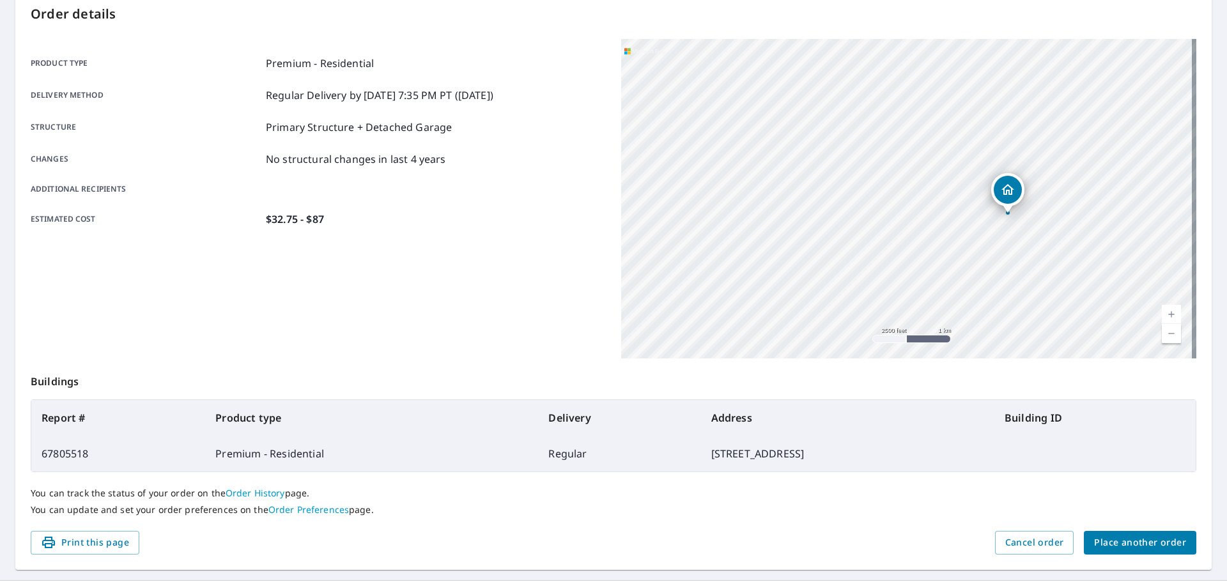
scroll to position [170, 0]
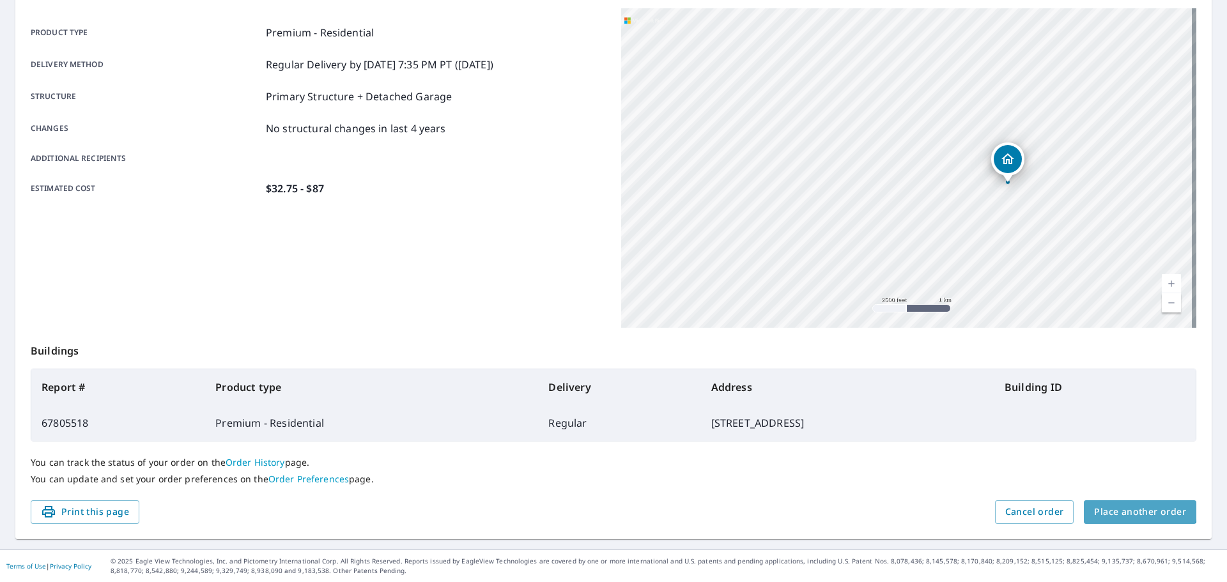
click at [1129, 508] on span "Place another order" at bounding box center [1140, 512] width 92 height 16
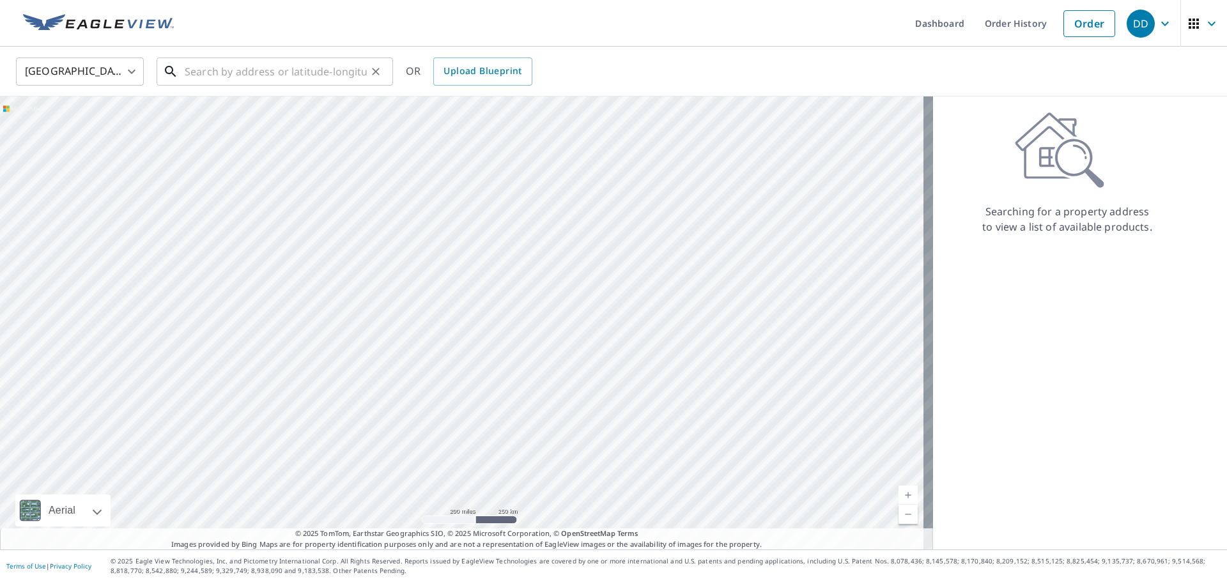
click at [355, 72] on input "text" at bounding box center [276, 72] width 182 height 36
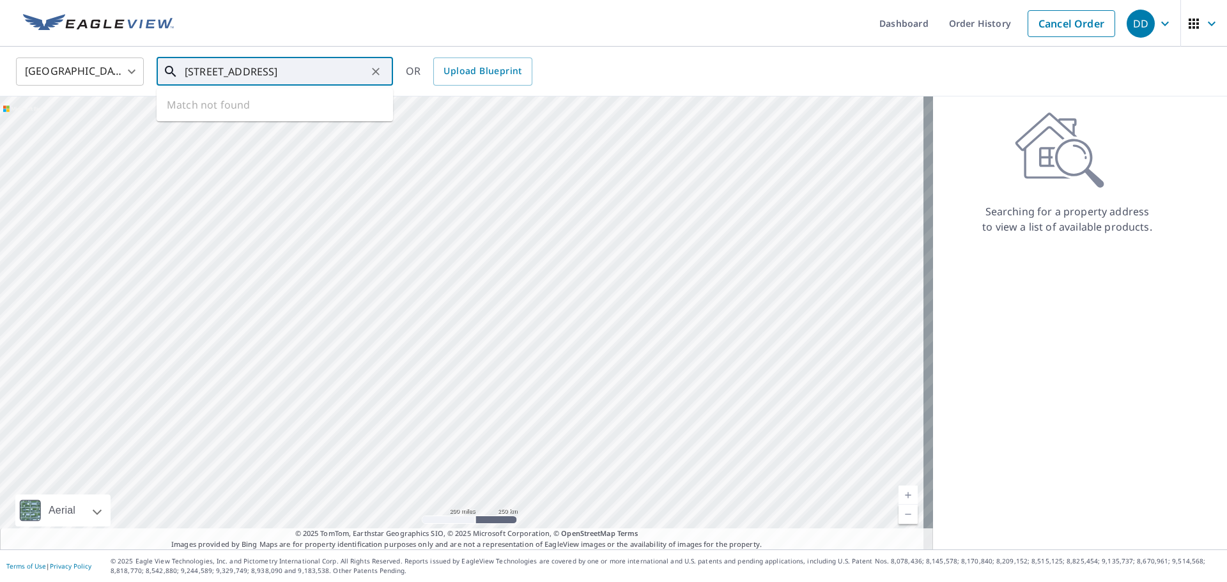
type input "[STREET_ADDRESS]"
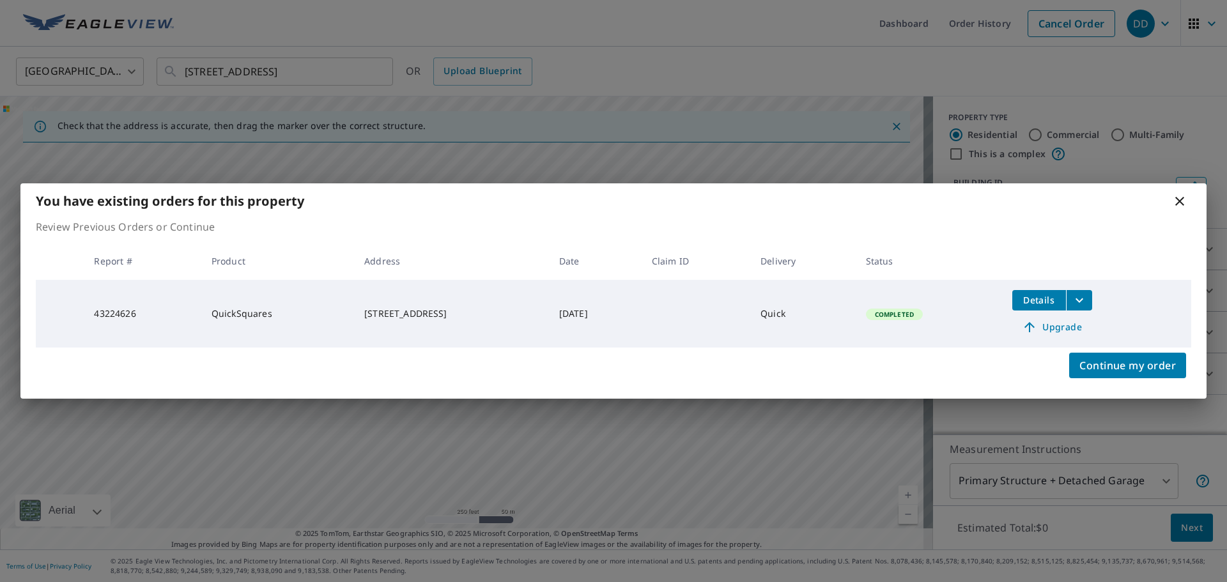
click at [1039, 305] on span "Details" at bounding box center [1039, 300] width 38 height 12
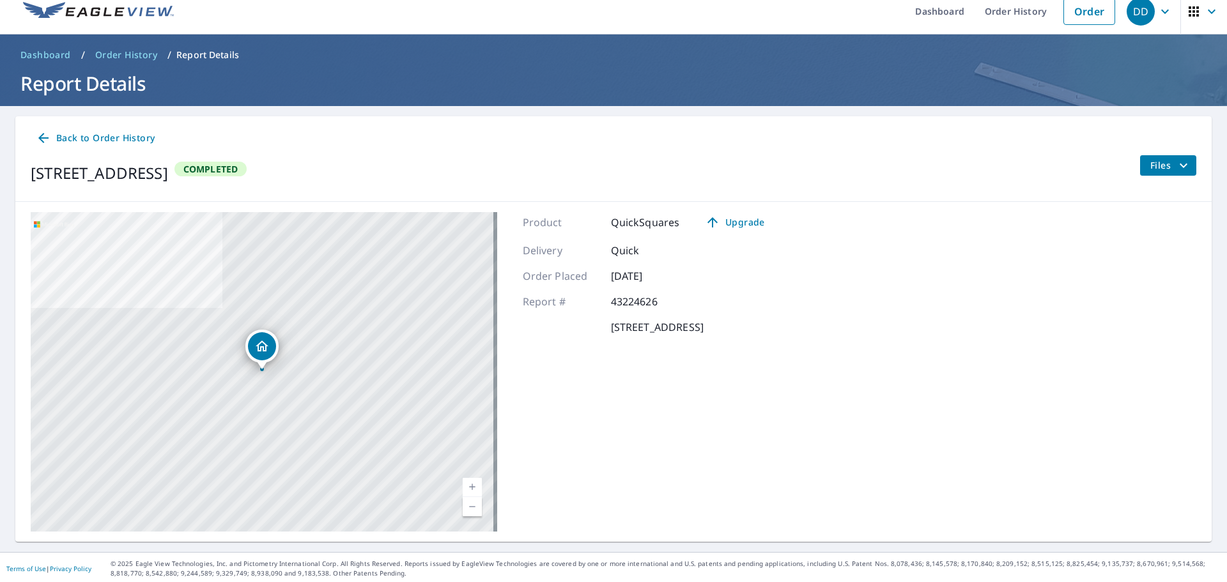
scroll to position [15, 0]
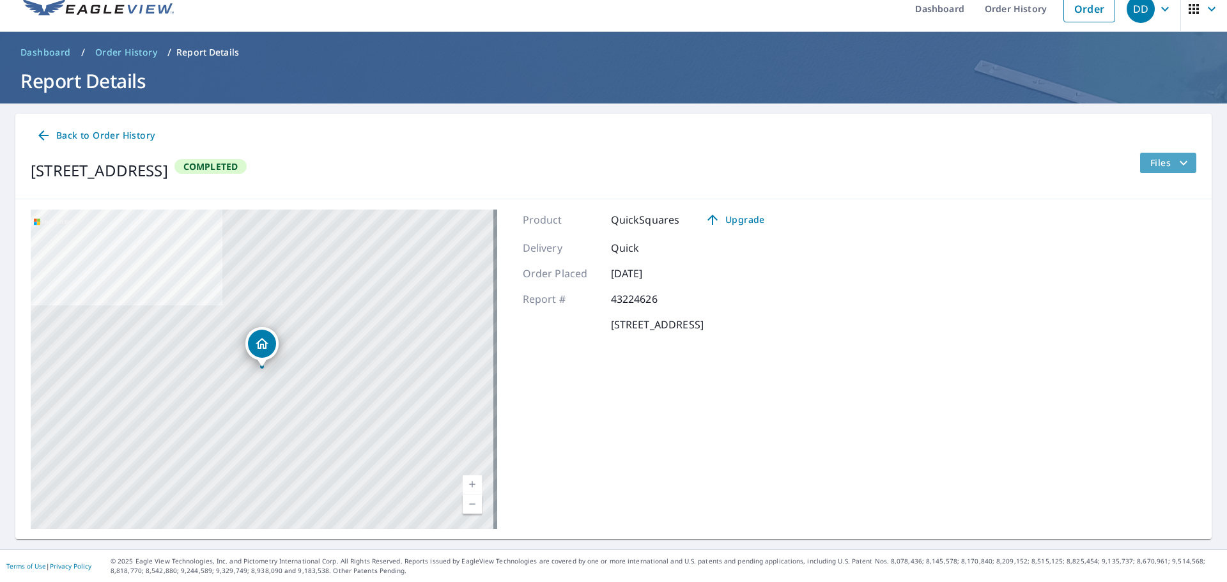
click at [1168, 171] on button "Files" at bounding box center [1168, 163] width 57 height 20
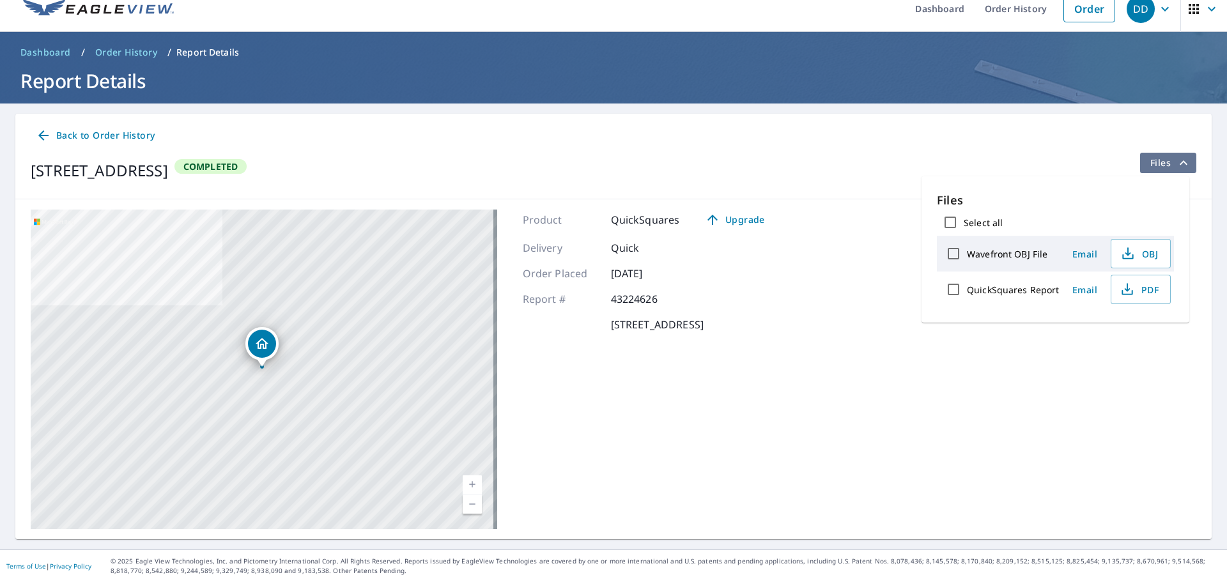
click at [1161, 158] on span "Files" at bounding box center [1171, 162] width 41 height 15
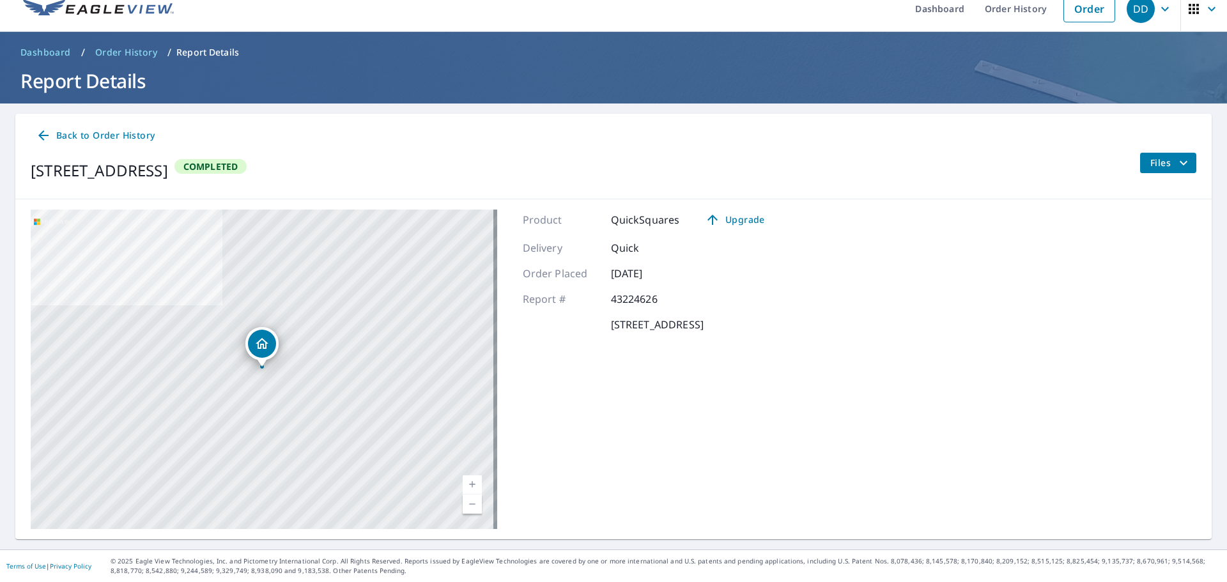
click at [1161, 158] on span "Files" at bounding box center [1171, 162] width 41 height 15
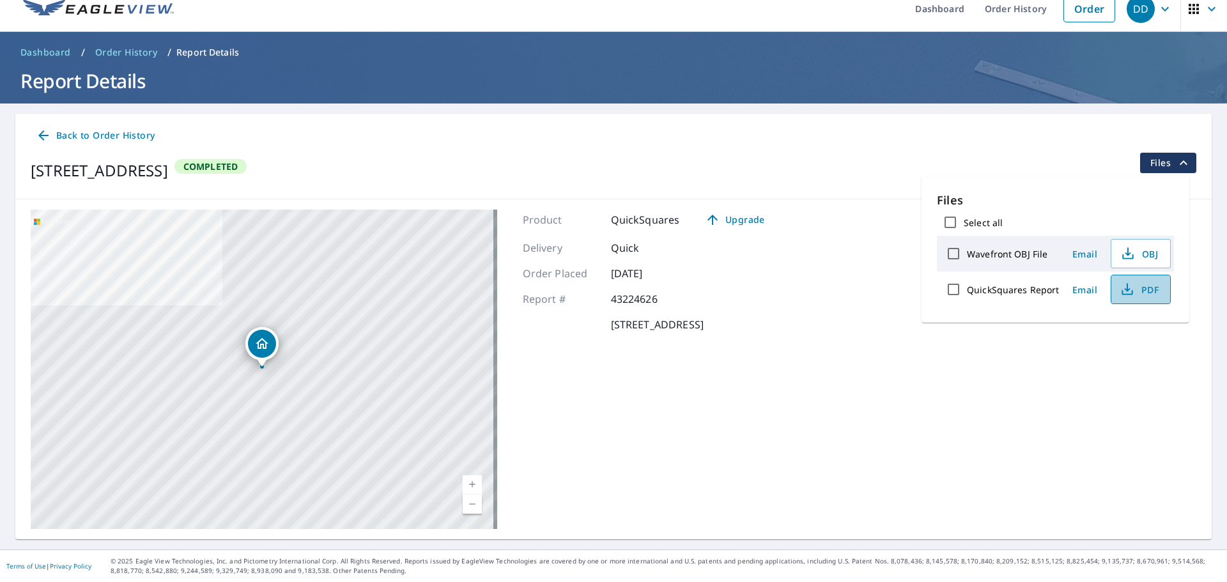
click at [1150, 288] on span "PDF" at bounding box center [1139, 289] width 41 height 15
